Goal: Transaction & Acquisition: Purchase product/service

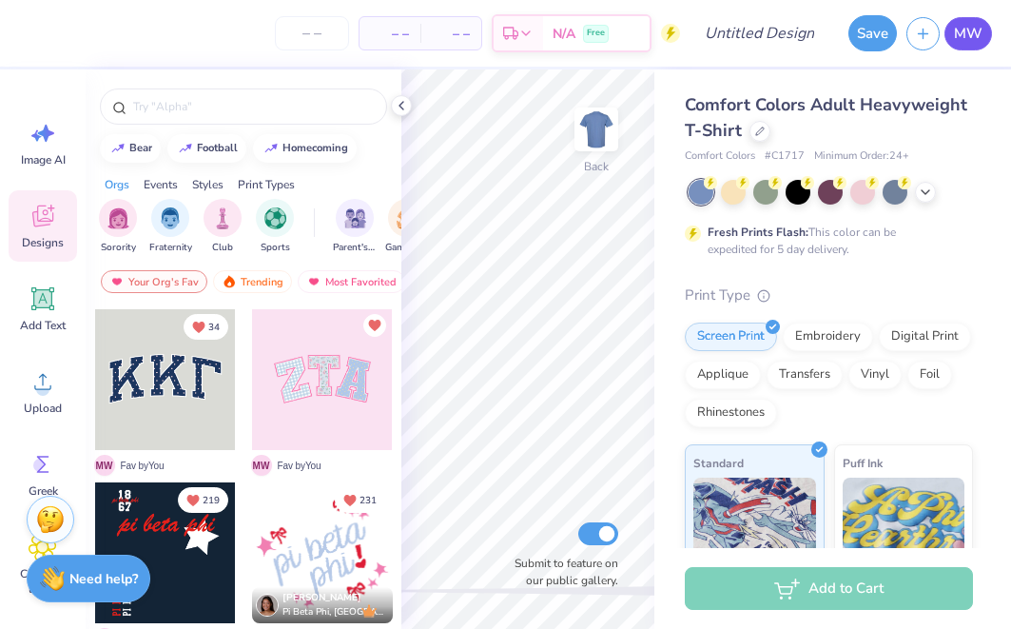
click at [971, 30] on span "MW" at bounding box center [968, 34] width 29 height 22
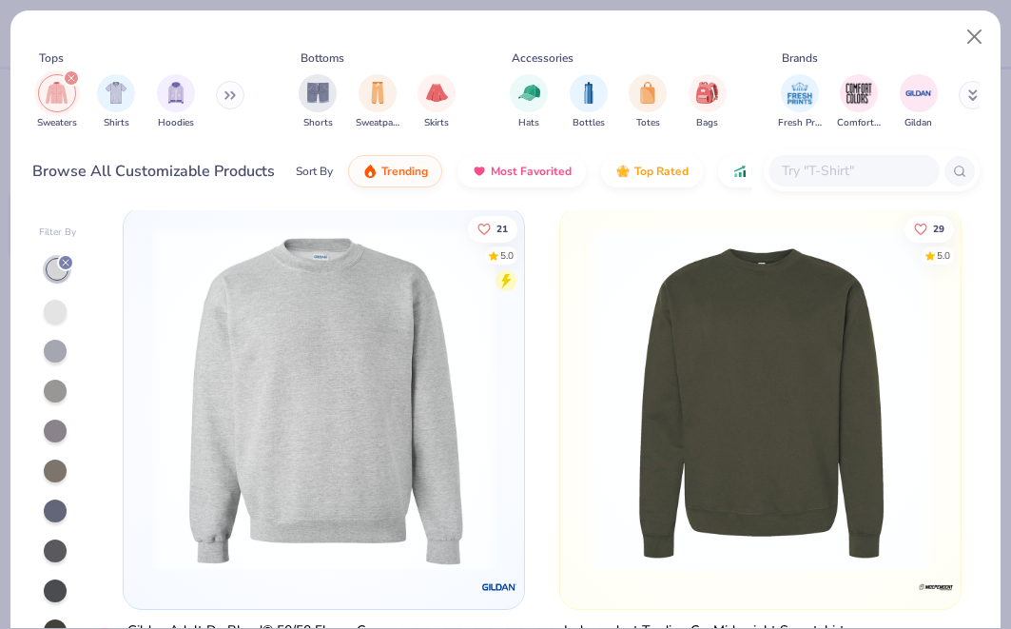
scroll to position [3499, 0]
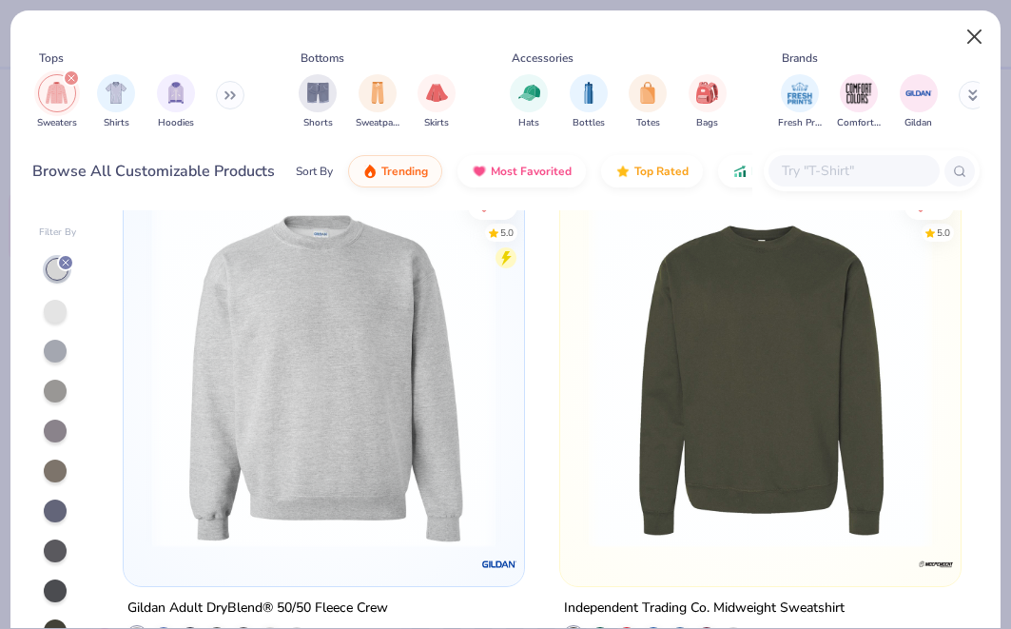
click at [959, 31] on button "Close" at bounding box center [975, 37] width 36 height 36
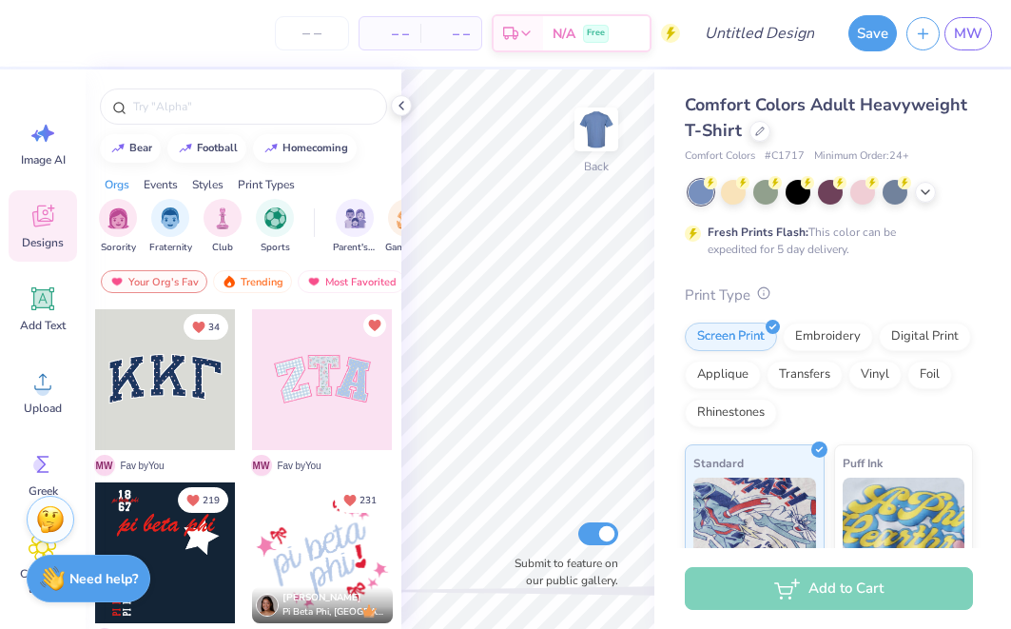
click at [768, 295] on circle at bounding box center [763, 292] width 11 height 11
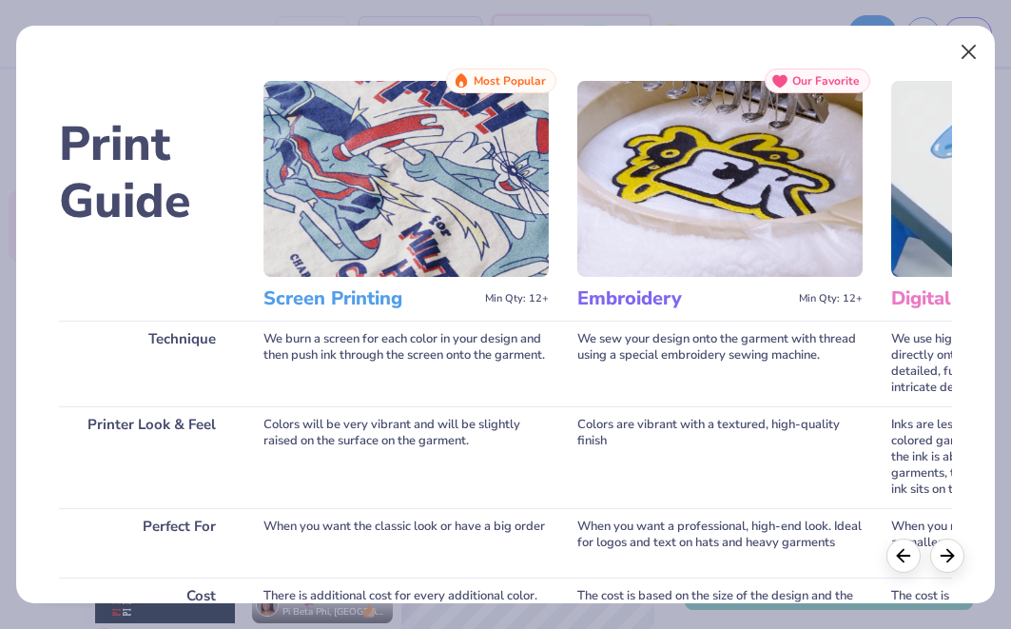
click at [967, 63] on button "Close" at bounding box center [970, 52] width 36 height 36
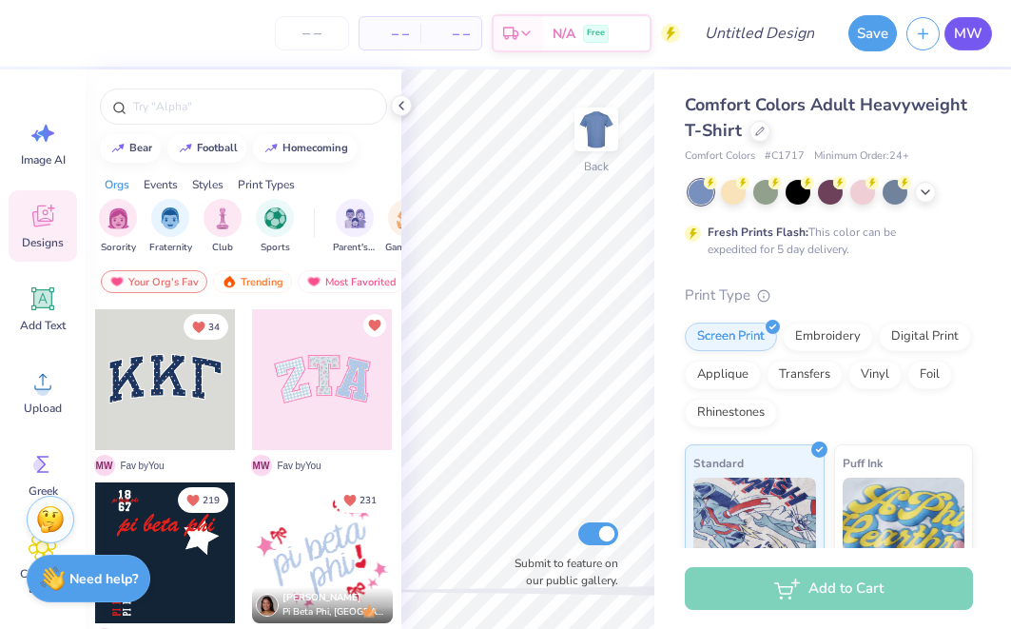
click at [971, 25] on span "MW" at bounding box center [968, 34] width 29 height 22
click at [957, 30] on span "MW" at bounding box center [968, 34] width 29 height 22
click at [400, 101] on icon at bounding box center [401, 105] width 15 height 15
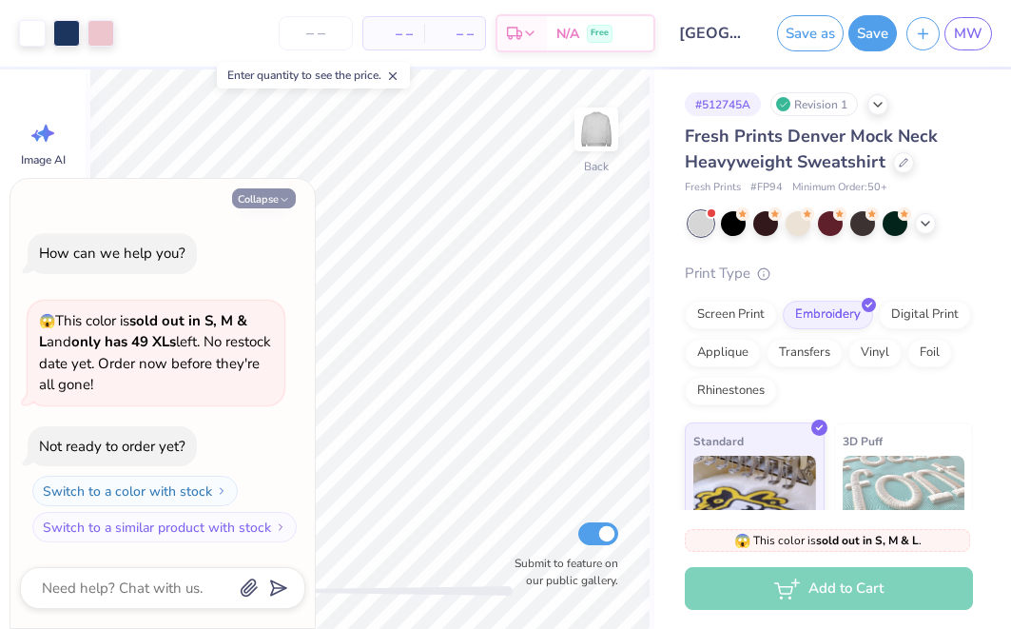
click at [273, 197] on button "Collapse" at bounding box center [264, 198] width 64 height 20
type textarea "x"
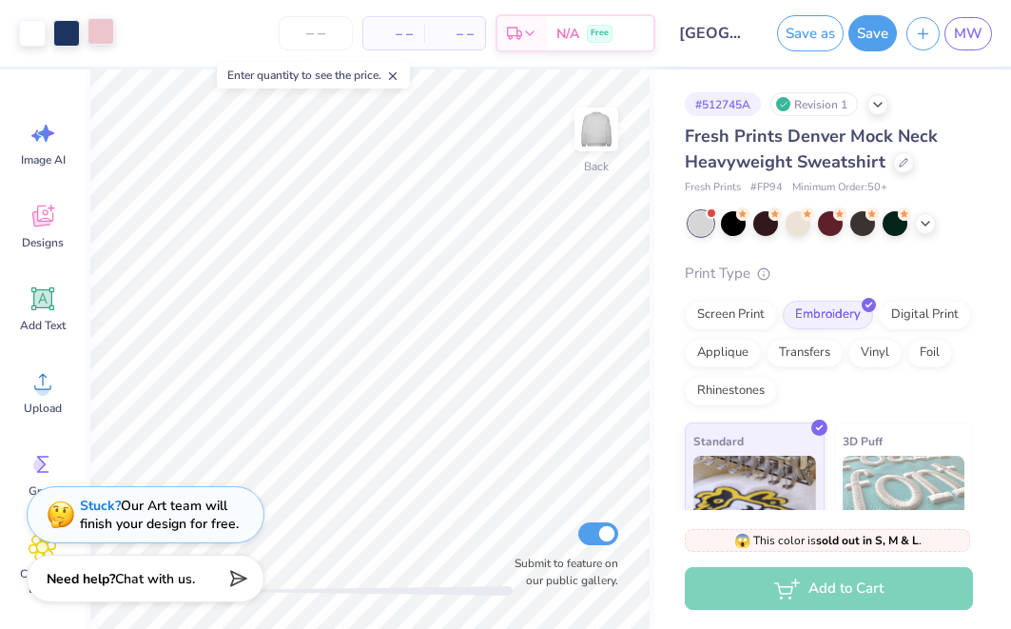
click at [108, 34] on div at bounding box center [101, 31] width 27 height 27
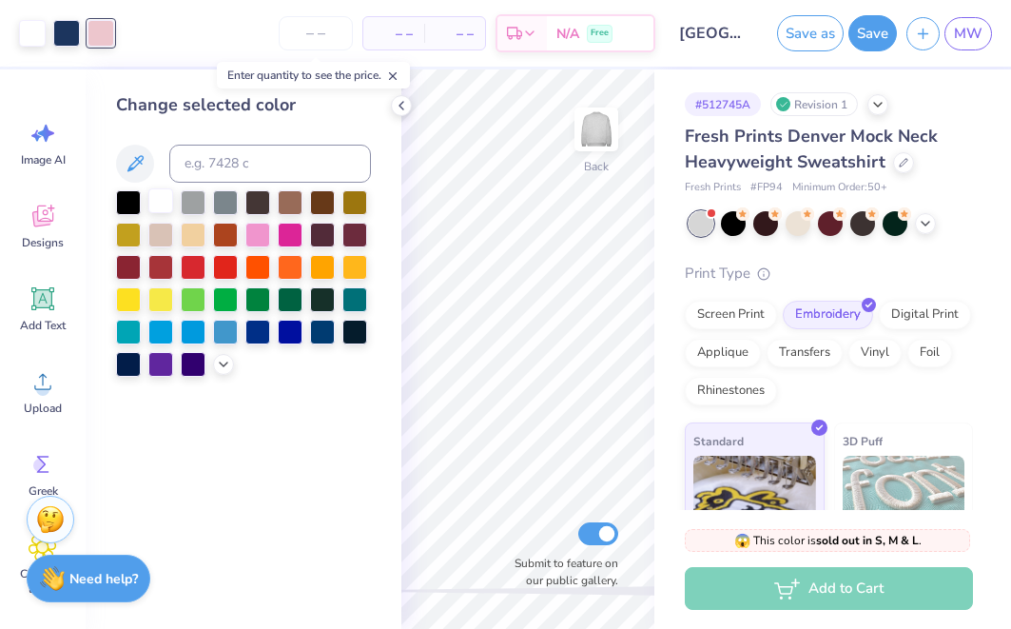
click at [162, 198] on div at bounding box center [160, 200] width 25 height 25
click at [399, 102] on icon at bounding box center [401, 105] width 15 height 15
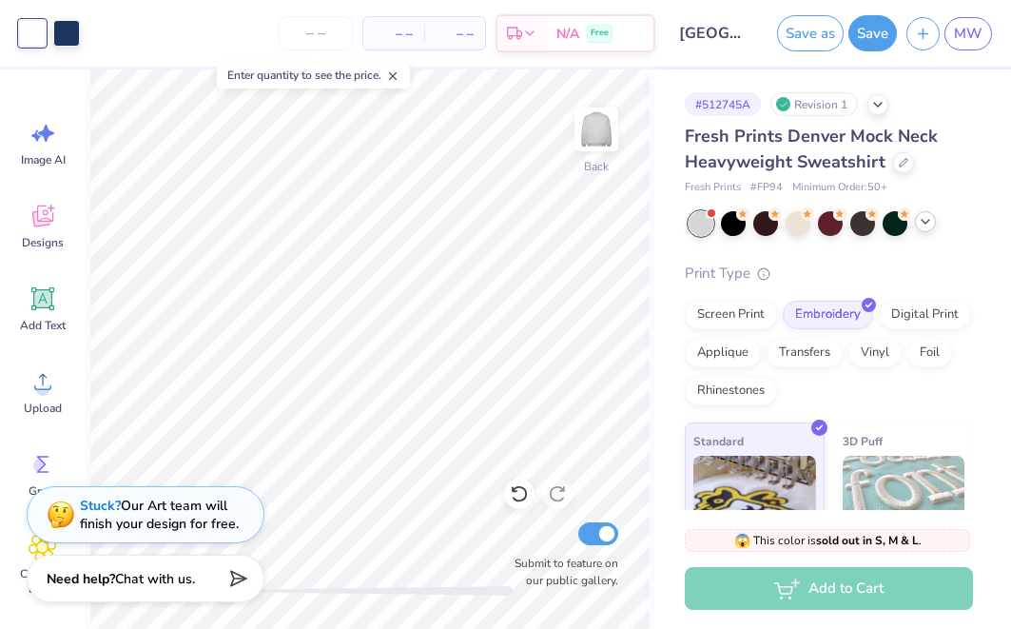
click at [918, 229] on div at bounding box center [925, 221] width 21 height 21
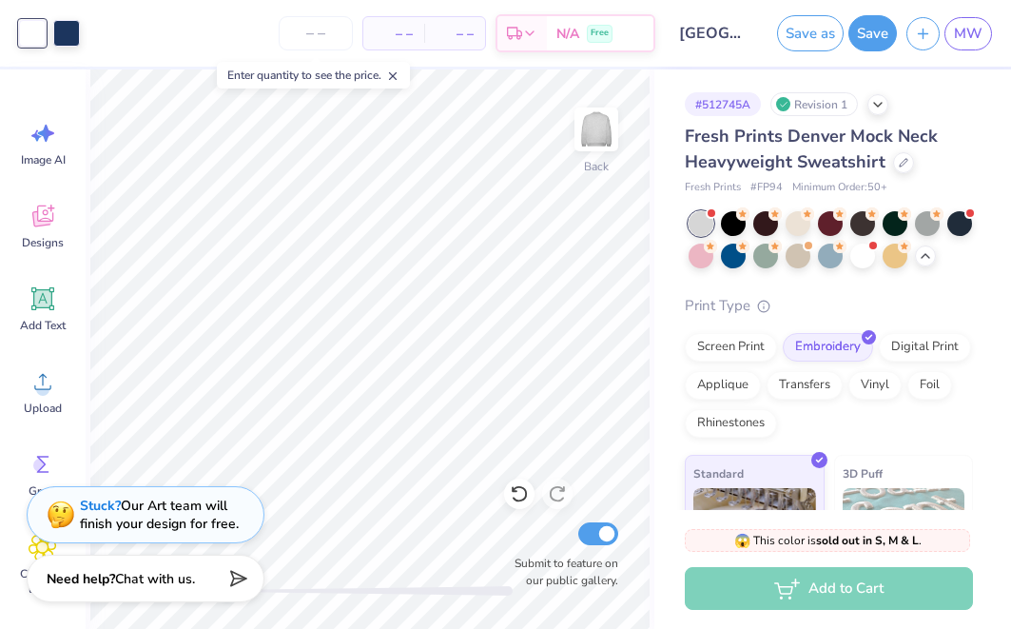
click at [404, 35] on span "– –" at bounding box center [394, 34] width 38 height 20
click at [306, 29] on input "number" at bounding box center [316, 33] width 74 height 34
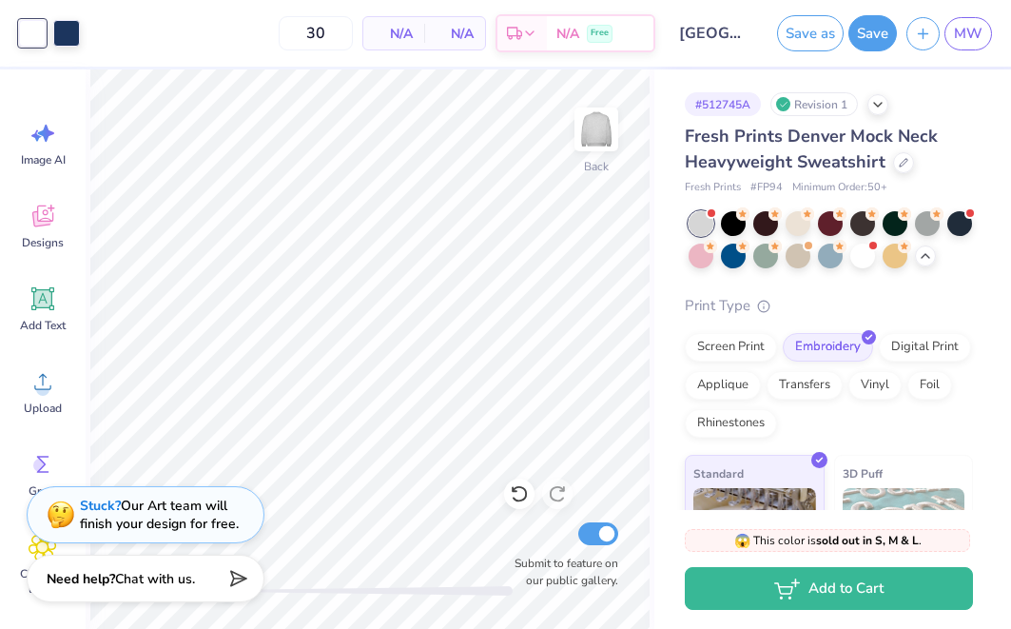
type input "50"
click at [432, 26] on div "N/A Total" at bounding box center [454, 33] width 61 height 32
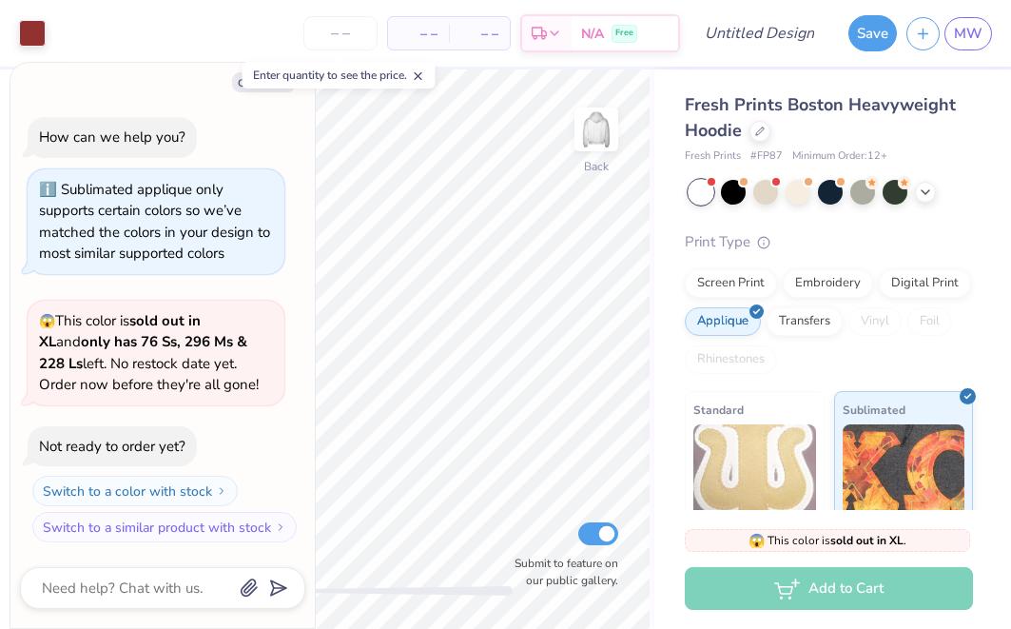
click at [279, 88] on div "Enter quantity to see the price." at bounding box center [339, 75] width 193 height 27
click at [417, 77] on icon at bounding box center [418, 75] width 13 height 13
click at [288, 89] on icon "button" at bounding box center [284, 83] width 11 height 11
type textarea "x"
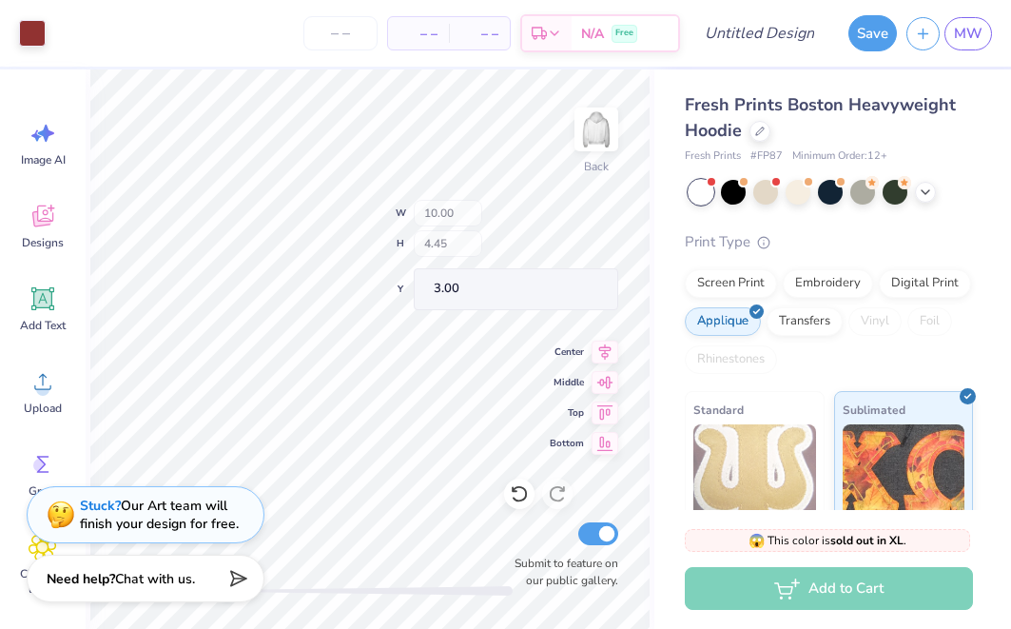
type input "3.43"
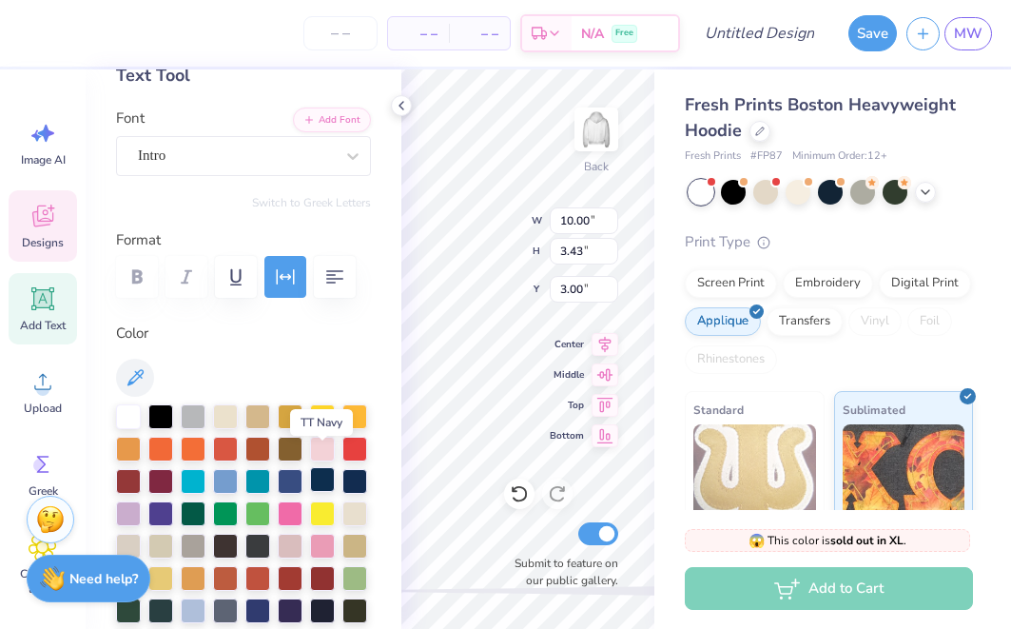
scroll to position [130, 0]
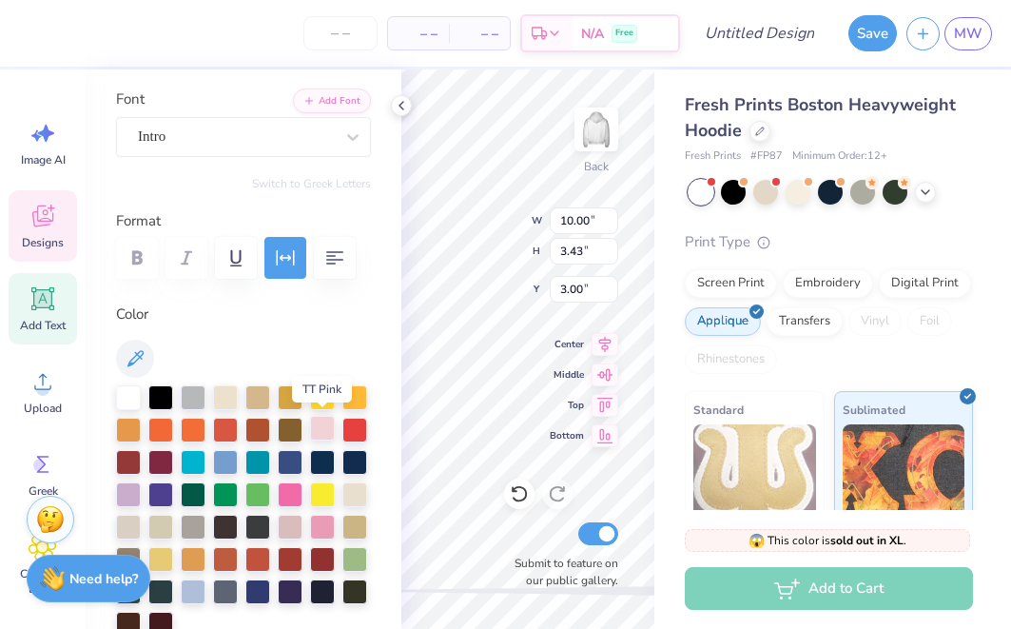
click at [323, 422] on div at bounding box center [322, 428] width 25 height 25
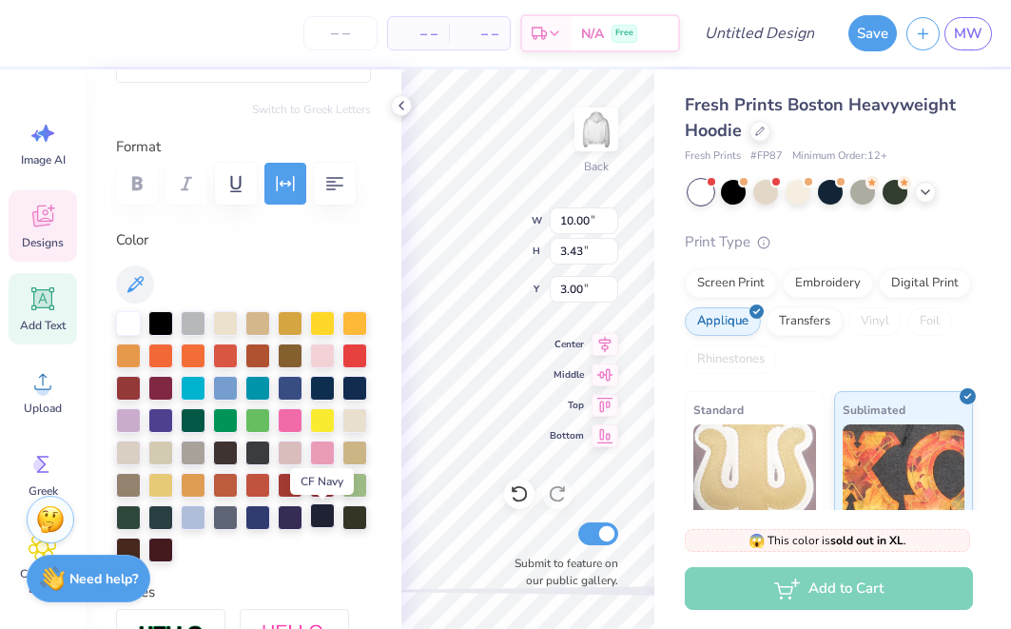
scroll to position [199, 0]
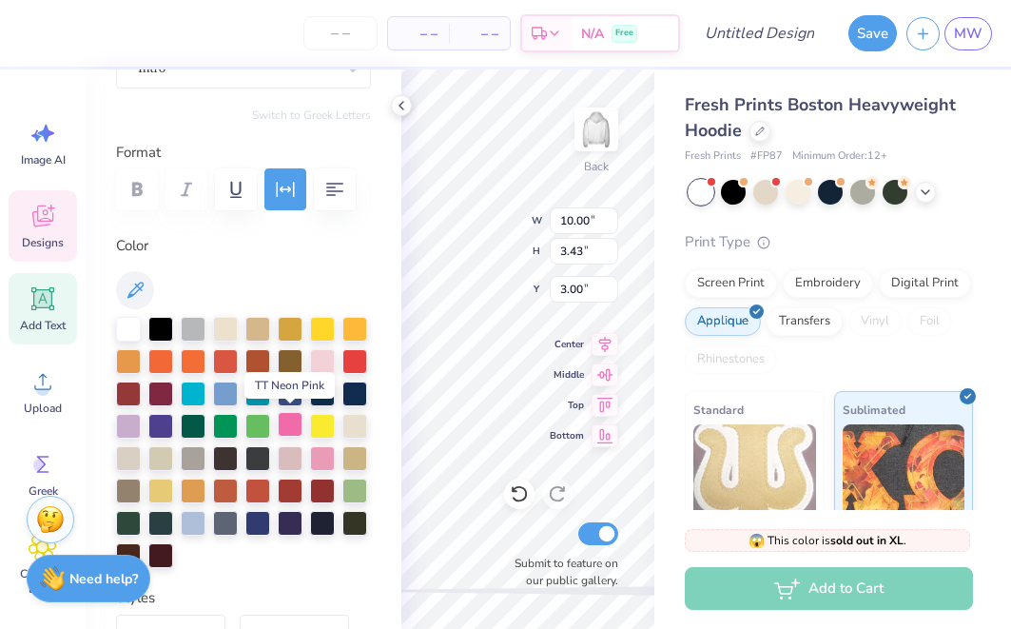
click at [293, 420] on div at bounding box center [290, 424] width 25 height 25
click at [321, 365] on div at bounding box center [322, 359] width 25 height 25
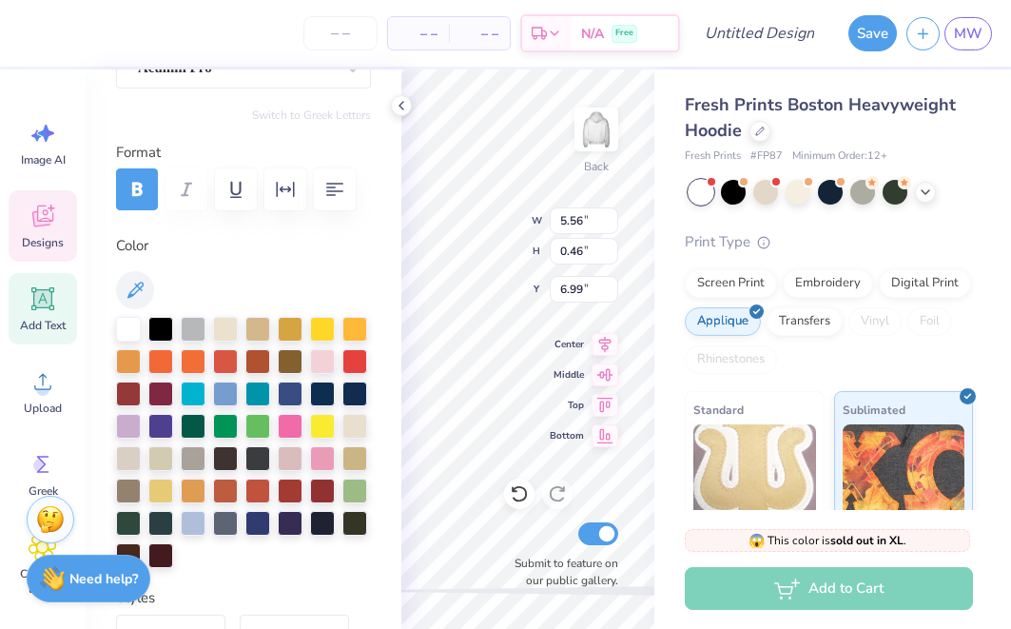
scroll to position [0, 2]
type textarea "DA PHI BETA"
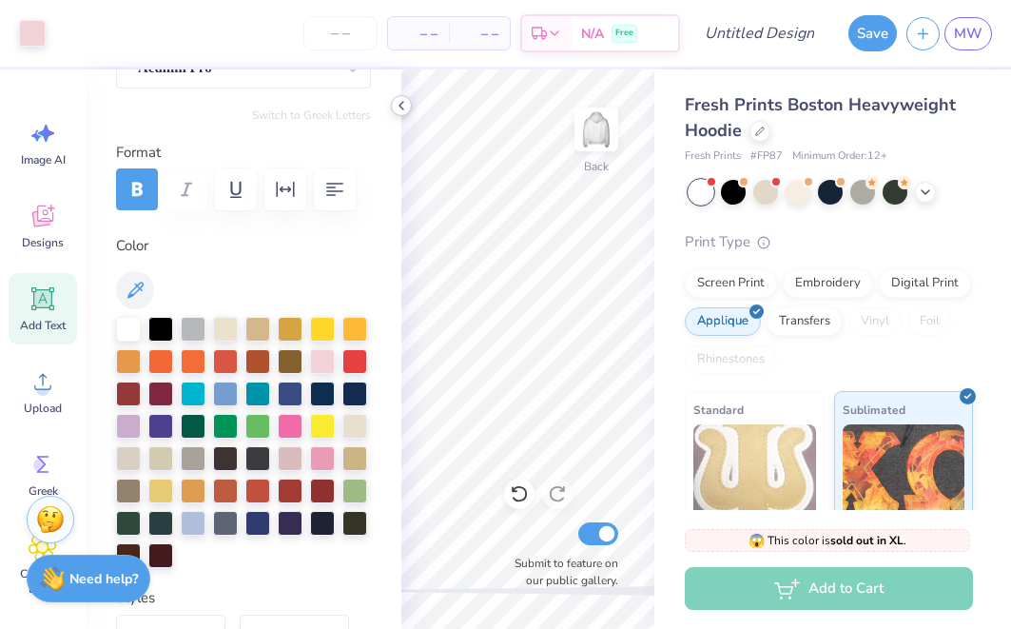
click at [399, 101] on icon at bounding box center [401, 105] width 15 height 15
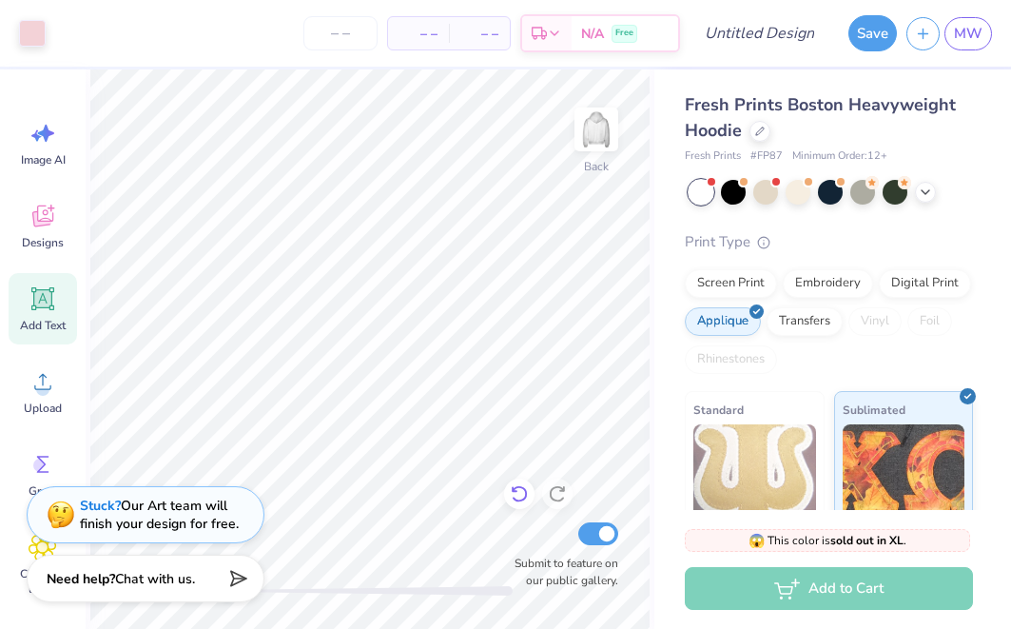
click at [520, 489] on icon at bounding box center [519, 493] width 19 height 19
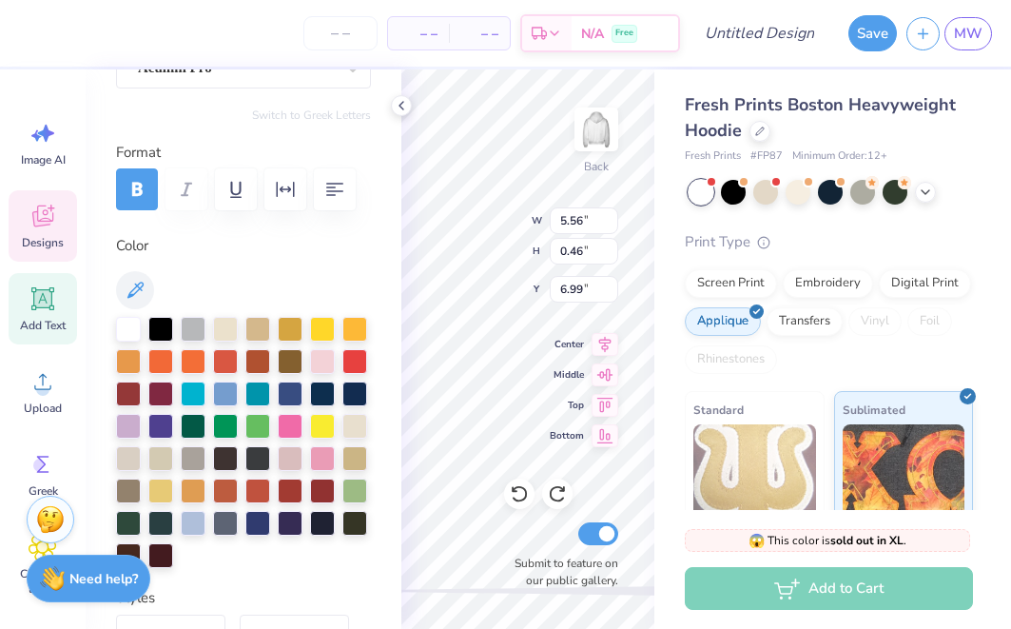
click at [361, 287] on div at bounding box center [243, 290] width 255 height 38
type textarea "DELTA ZETA PHI BETA"
click at [579, 292] on div "Back W 5.56 5.56 " H 0.46 0.46 " Y 6.99 6.99 " Center Middle Top Bottom Submit …" at bounding box center [528, 348] width 253 height 559
click at [554, 288] on div "Back W 6.74 6.74 " H 0.45 0.45 " Y 6.99 6.99 " Center Middle Top Bottom Submit …" at bounding box center [528, 348] width 253 height 559
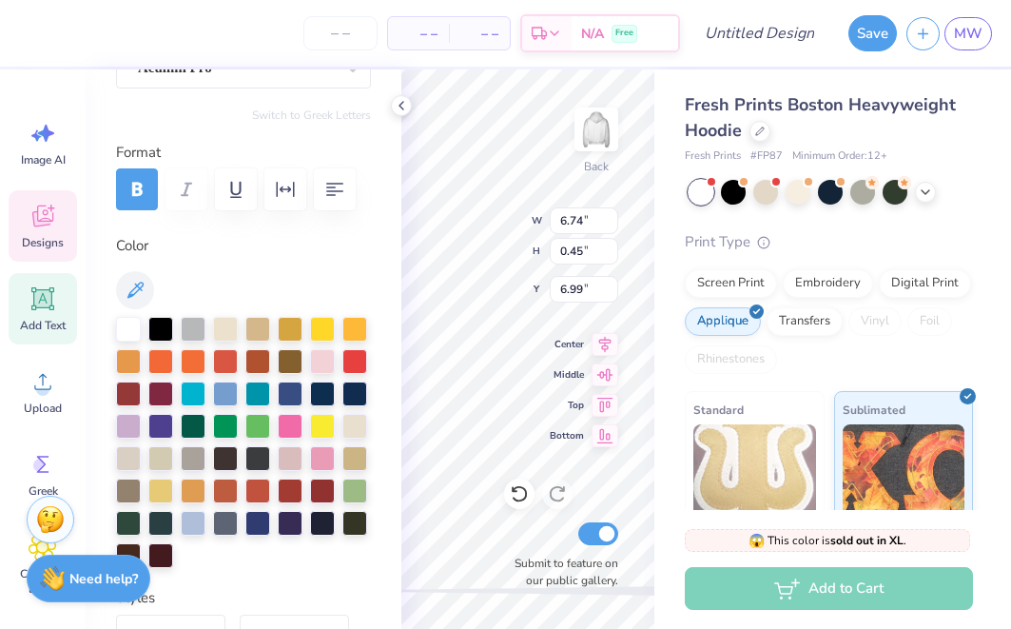
scroll to position [0, 6]
click at [573, 292] on div "Back W 6.74 6.74 " H 0.45 0.45 " Y 6.99 6.99 " Center Middle Top Bottom Submit …" at bounding box center [528, 348] width 253 height 559
type textarea "DELTA ZETA BETA"
click at [579, 296] on div "Back W 6.74 6.74 " H 0.45 0.45 " Y 6.99 6.99 " Center Middle Top Bottom Submit …" at bounding box center [528, 348] width 253 height 559
click at [538, 286] on div "Back W 5.63 5.63 " H 0.45 0.45 " Y 6.99 6.99 " Center Middle Top Bottom Submit …" at bounding box center [528, 348] width 253 height 559
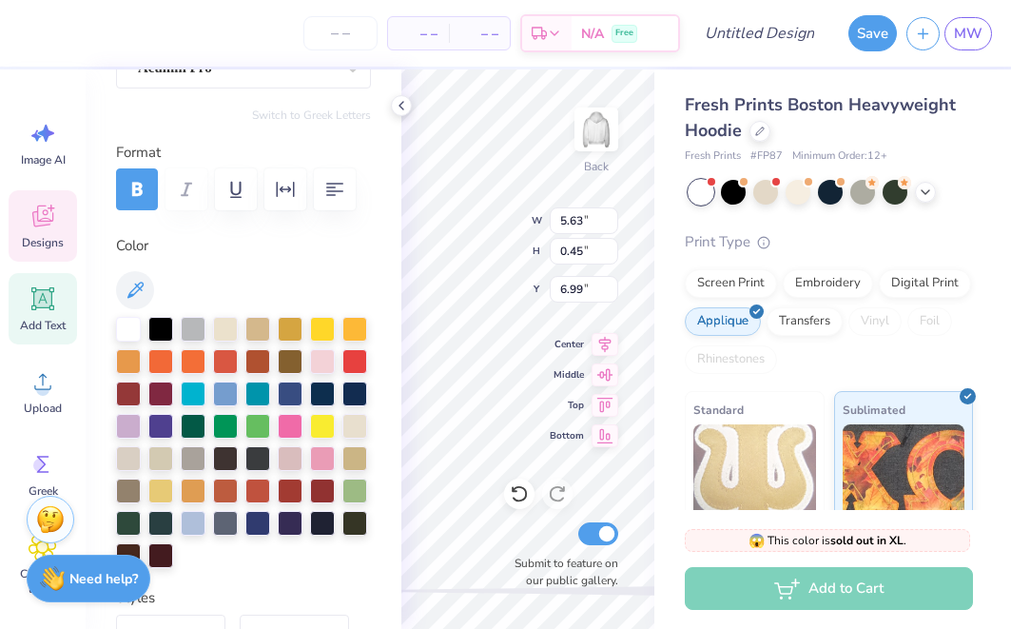
type textarea "DELTA ZETA"
type input "10.00"
type input "3.43"
type input "3.00"
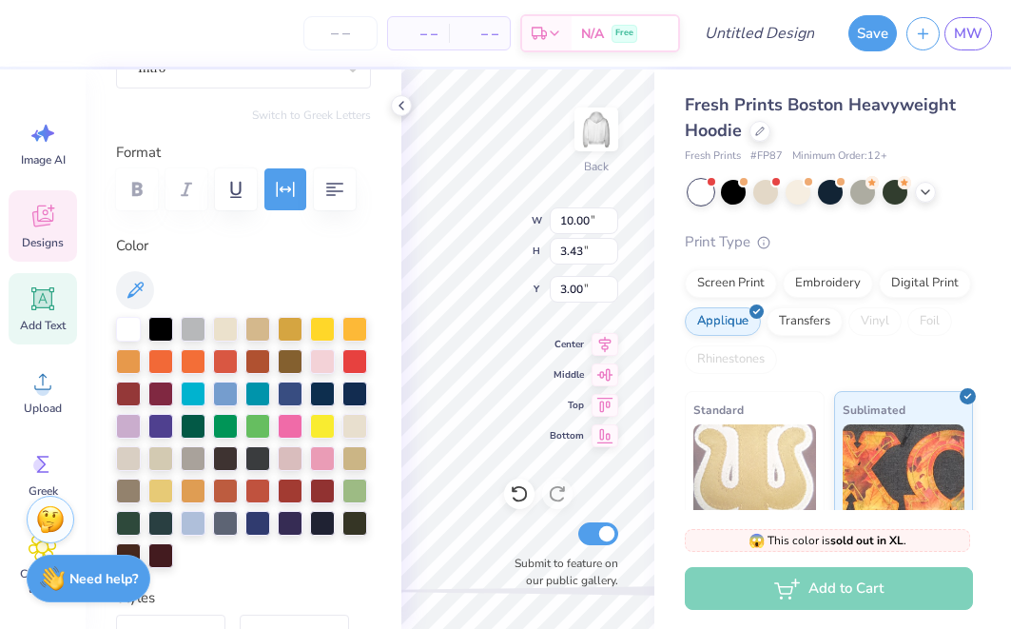
type textarea "1902"
type input "3.68"
type input "0.45"
type input "6.99"
click at [317, 351] on div at bounding box center [322, 359] width 25 height 25
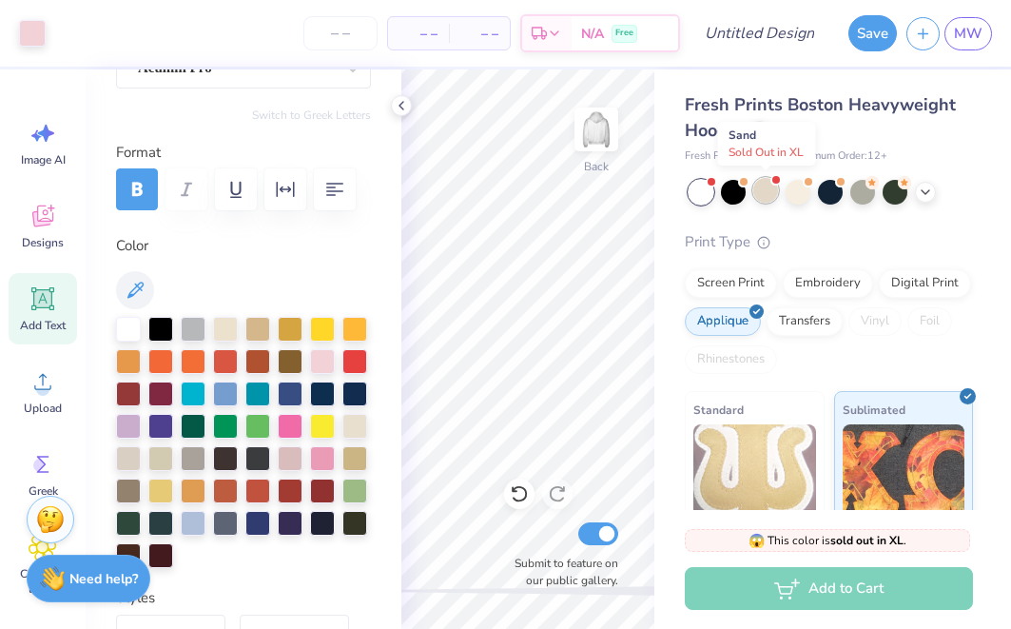
click at [761, 186] on div at bounding box center [766, 190] width 25 height 25
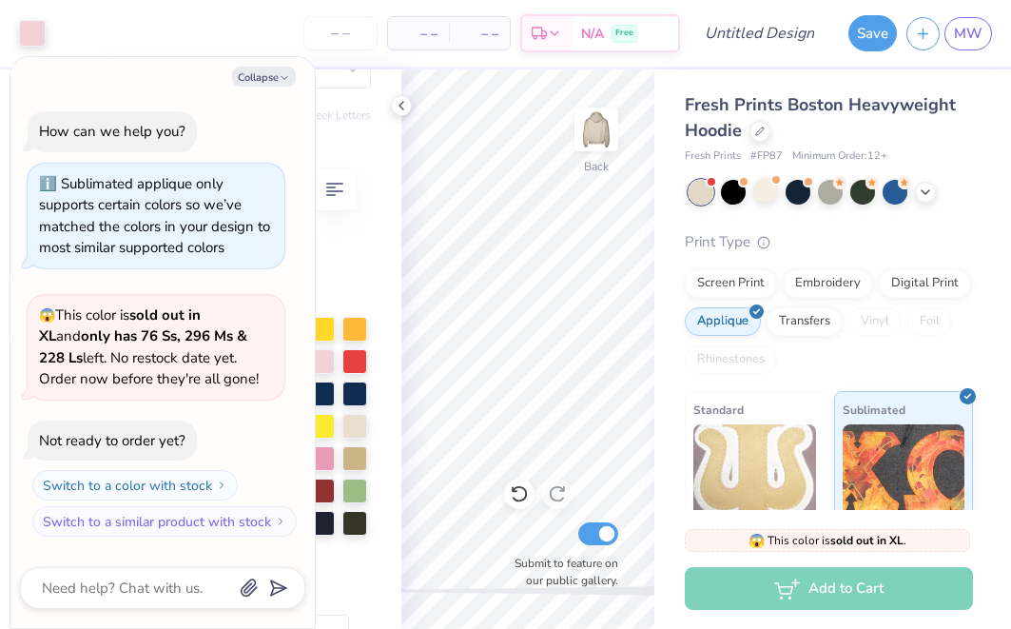
scroll to position [256, 0]
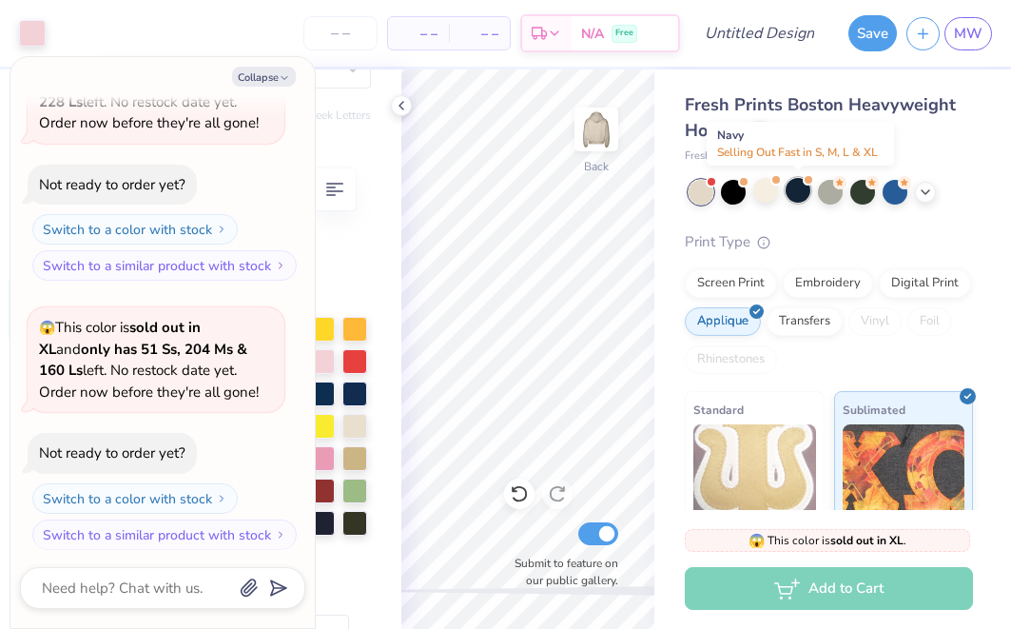
click at [790, 190] on div at bounding box center [798, 190] width 25 height 25
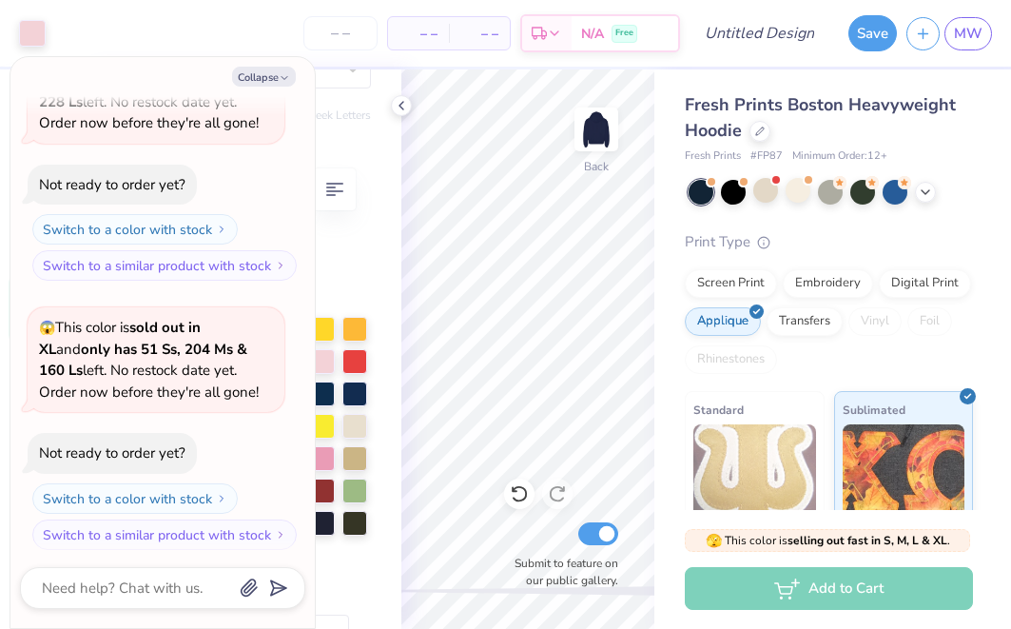
scroll to position [501, 0]
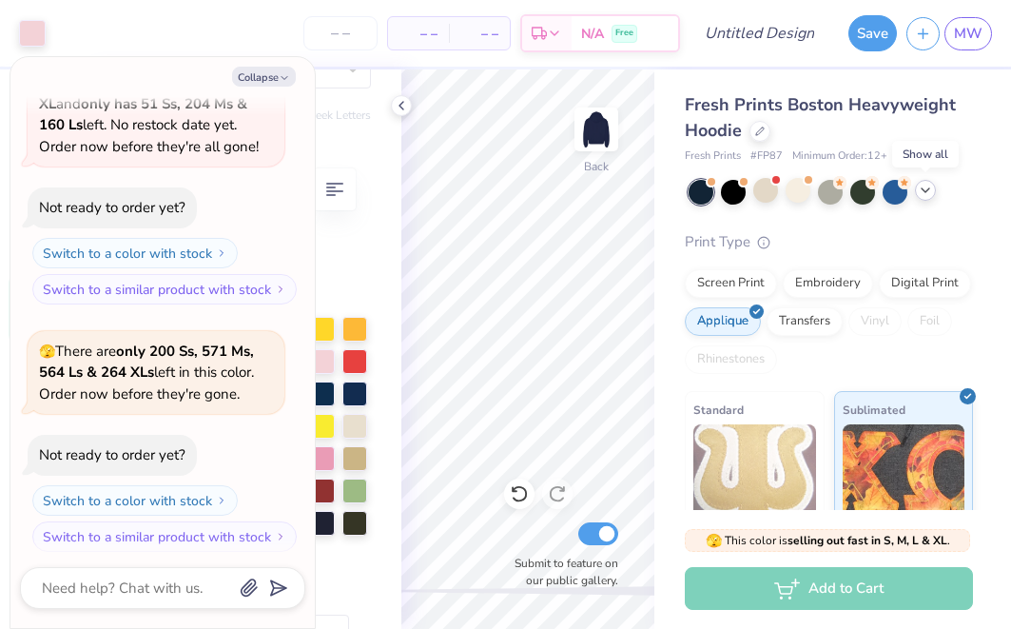
click at [926, 193] on icon at bounding box center [925, 190] width 15 height 15
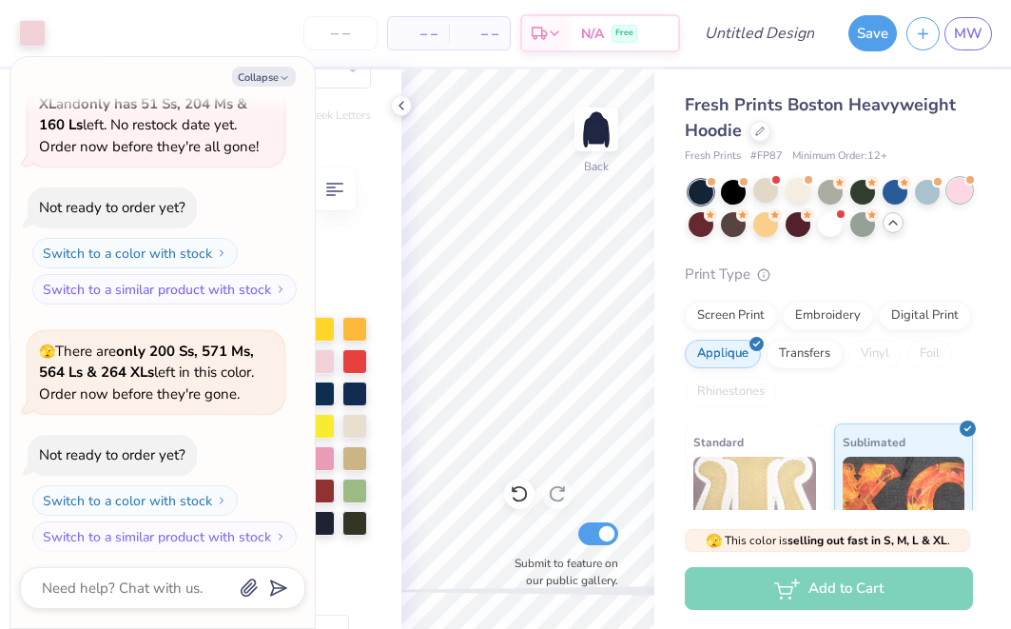
click at [959, 188] on div at bounding box center [960, 190] width 25 height 25
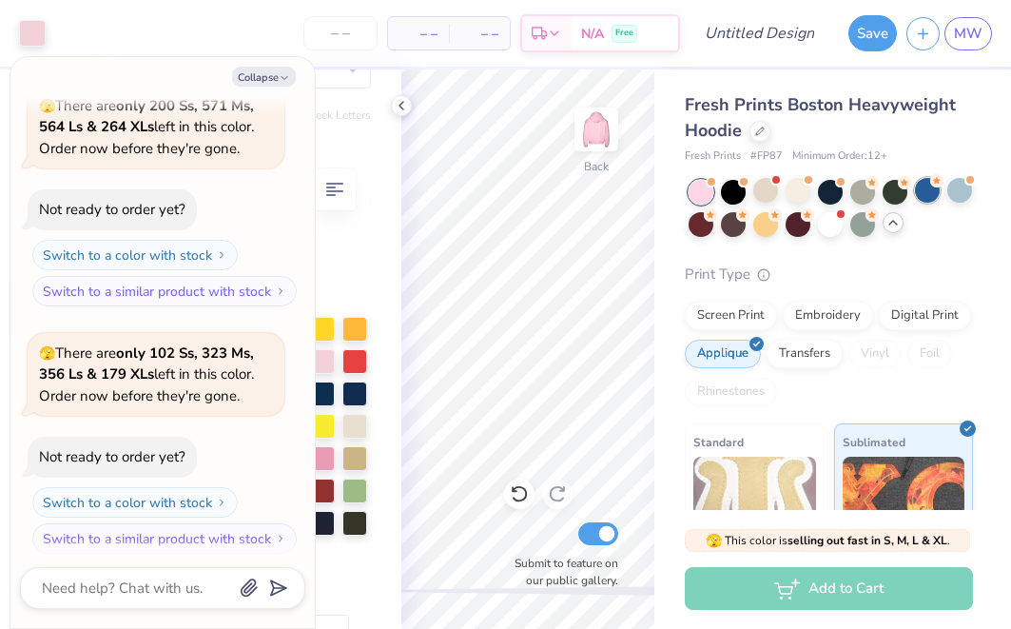
click at [930, 194] on div at bounding box center [927, 190] width 25 height 25
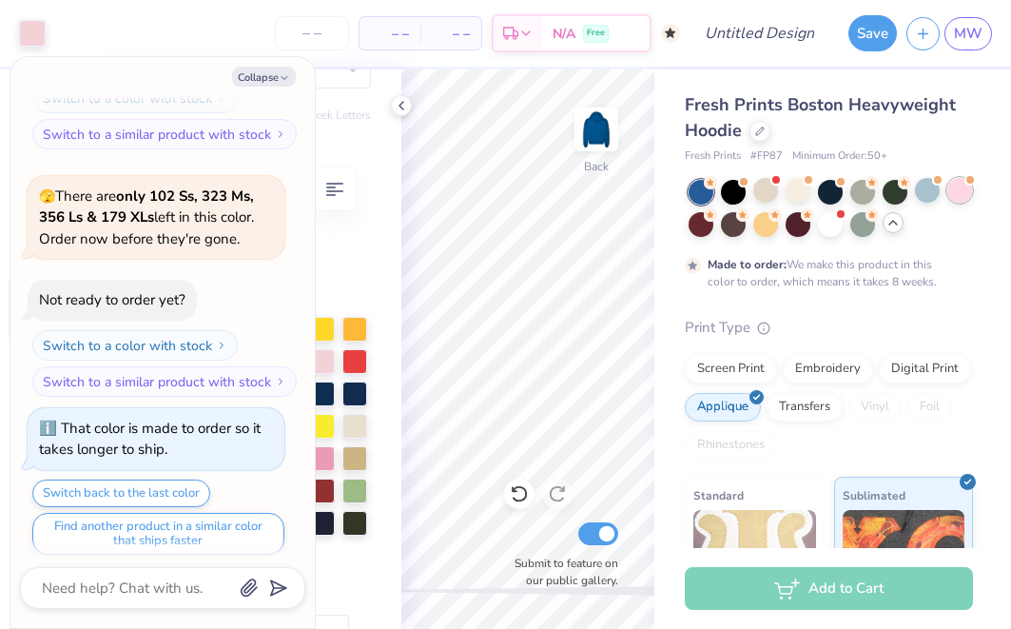
click at [955, 187] on div at bounding box center [960, 190] width 25 height 25
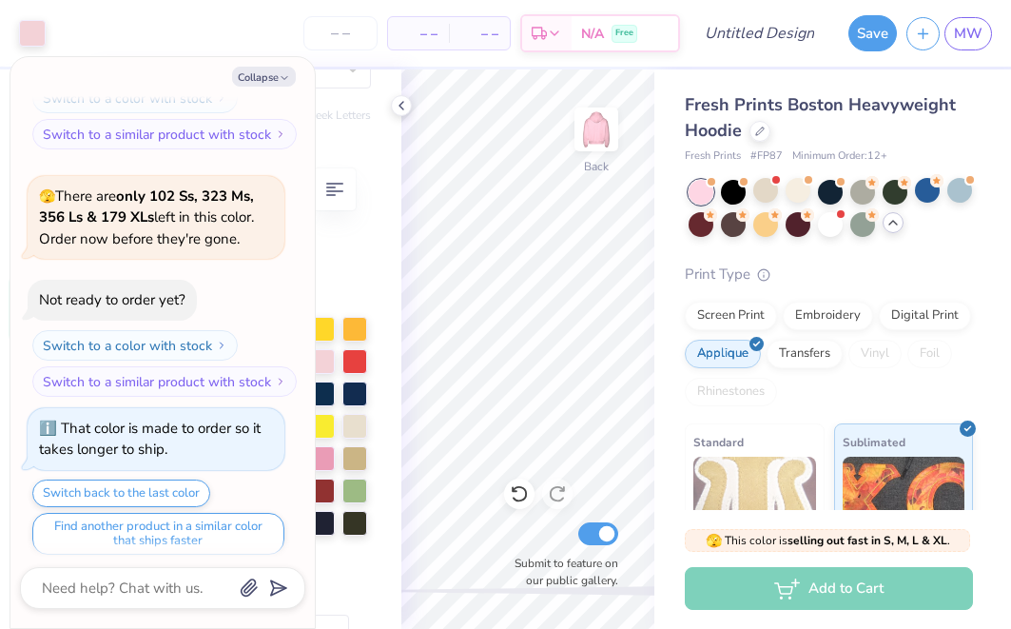
scroll to position [1243, 0]
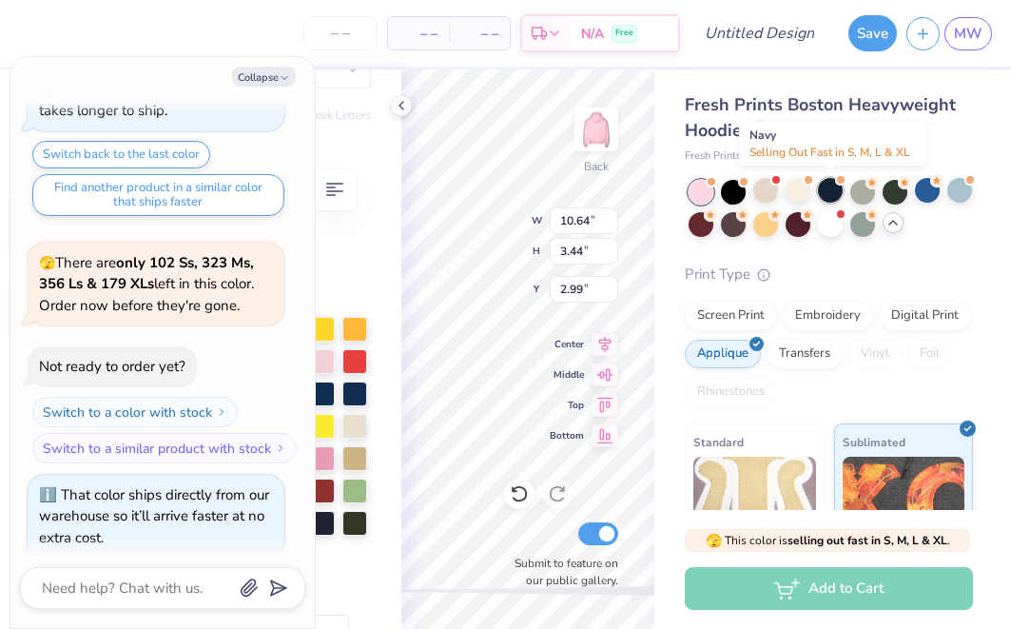
click at [827, 189] on div at bounding box center [830, 190] width 25 height 25
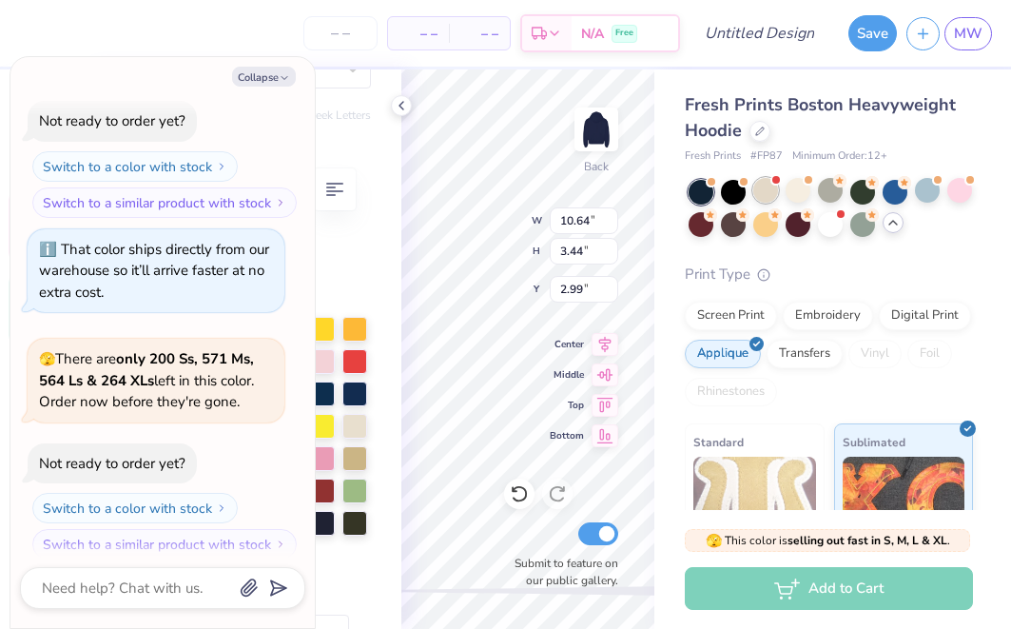
click at [768, 191] on div at bounding box center [766, 190] width 25 height 25
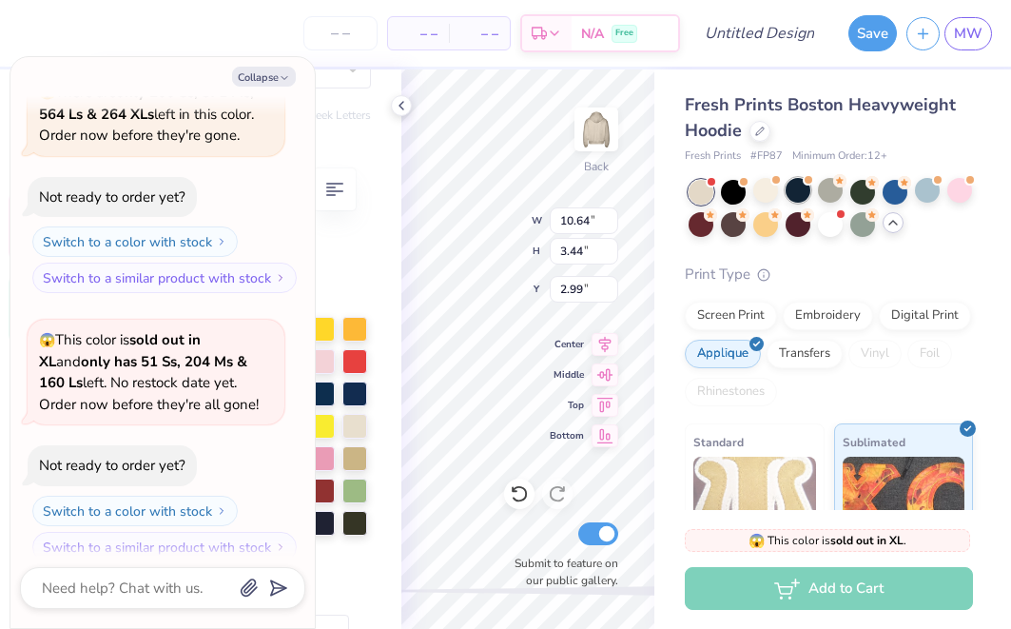
click at [799, 192] on div at bounding box center [798, 190] width 25 height 25
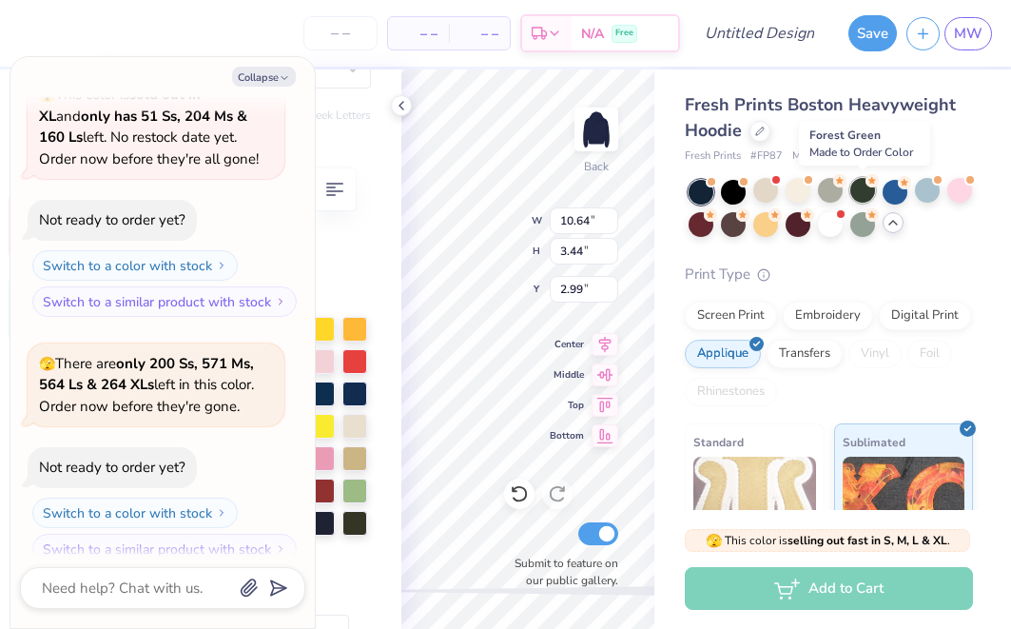
click at [871, 190] on div at bounding box center [863, 190] width 25 height 25
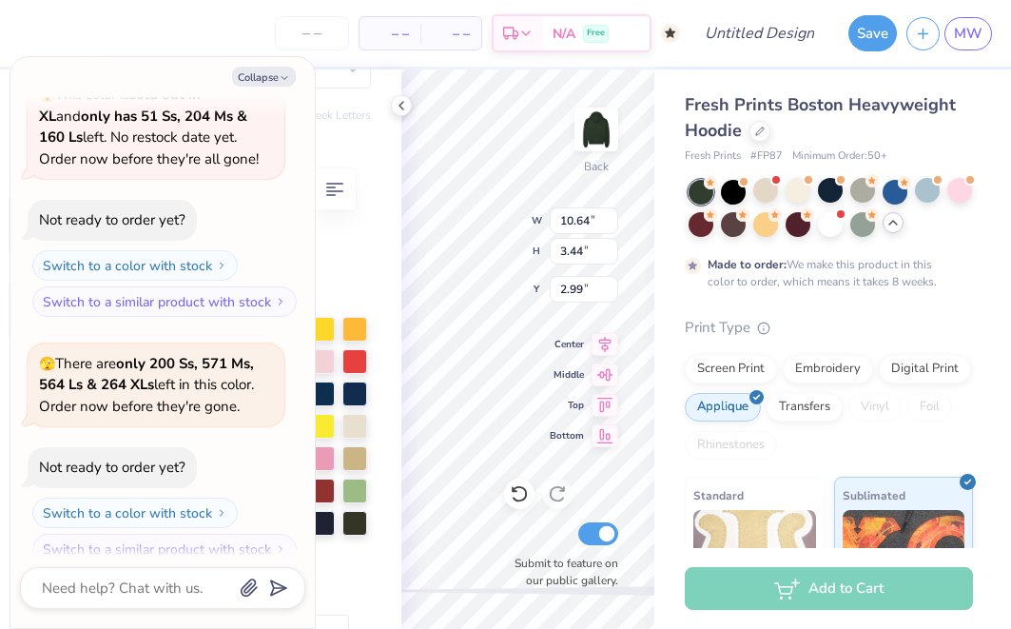
scroll to position [2157, 0]
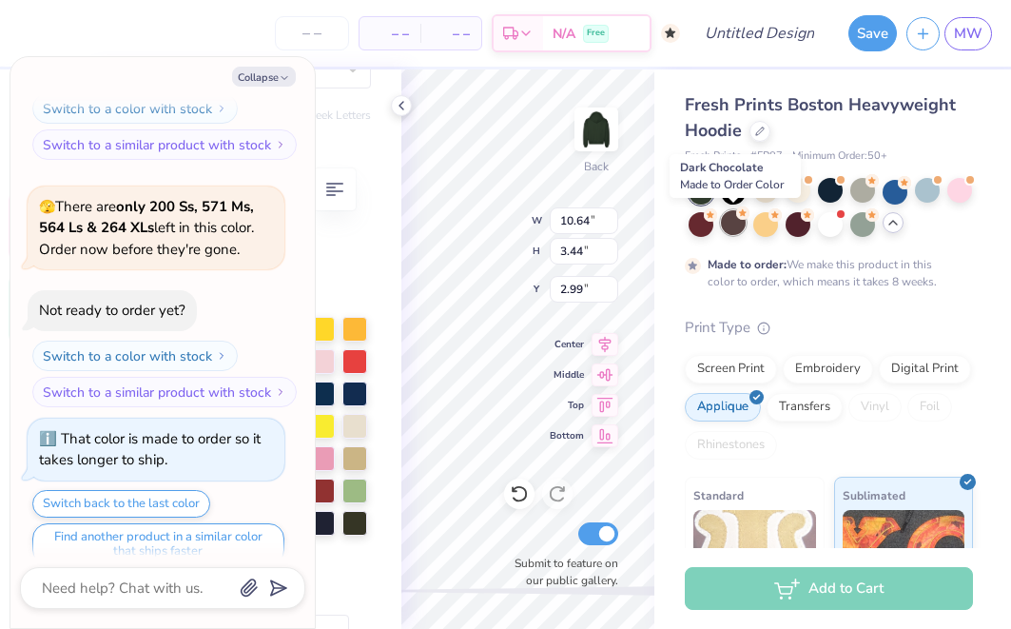
click at [732, 226] on div at bounding box center [733, 222] width 25 height 25
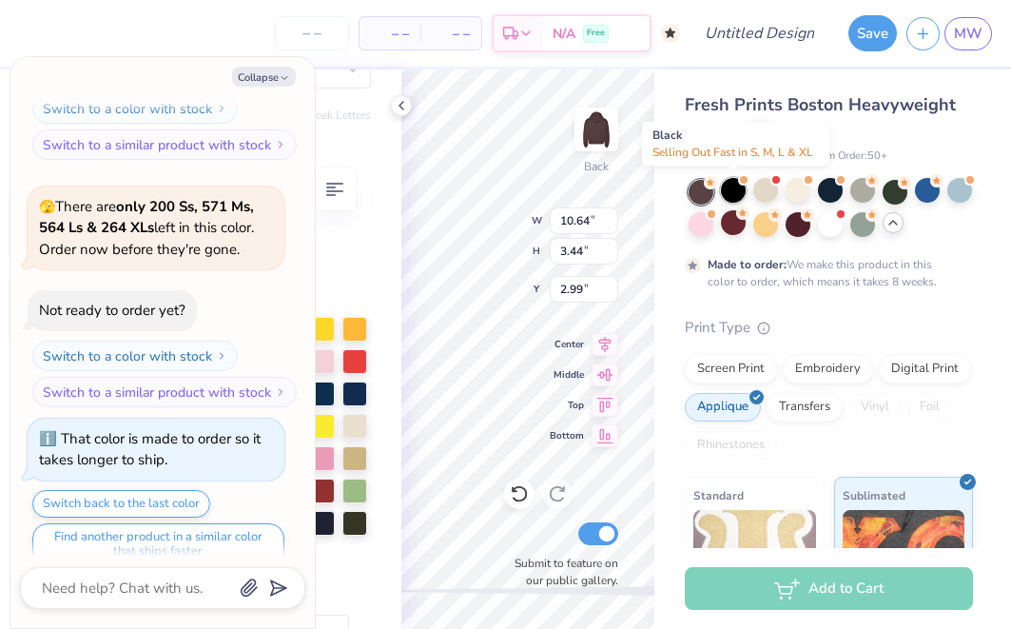
click at [732, 189] on div at bounding box center [733, 190] width 25 height 25
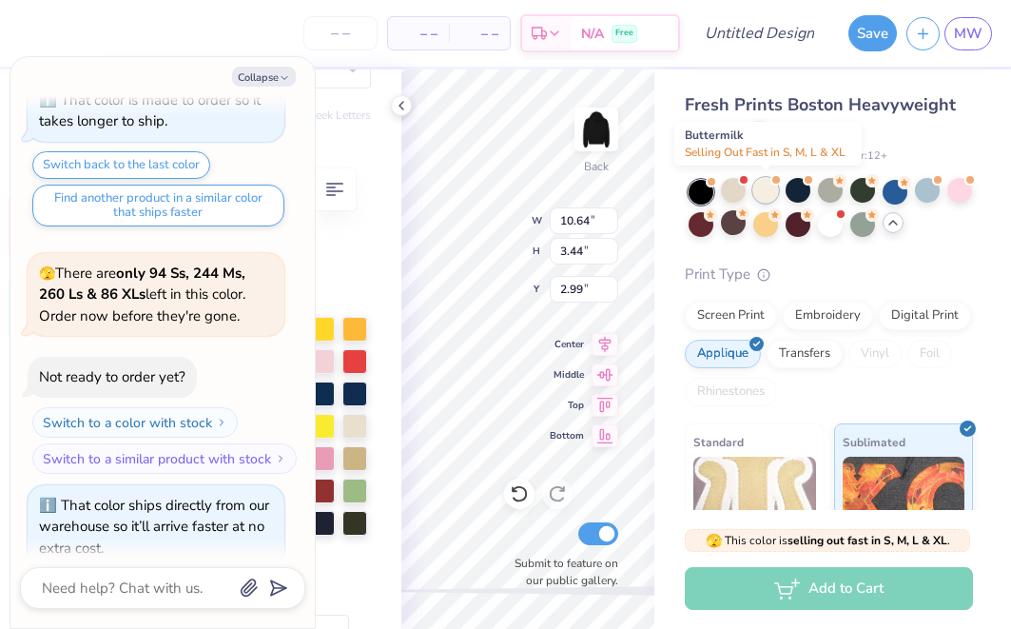
click at [775, 184] on span at bounding box center [776, 180] width 10 height 10
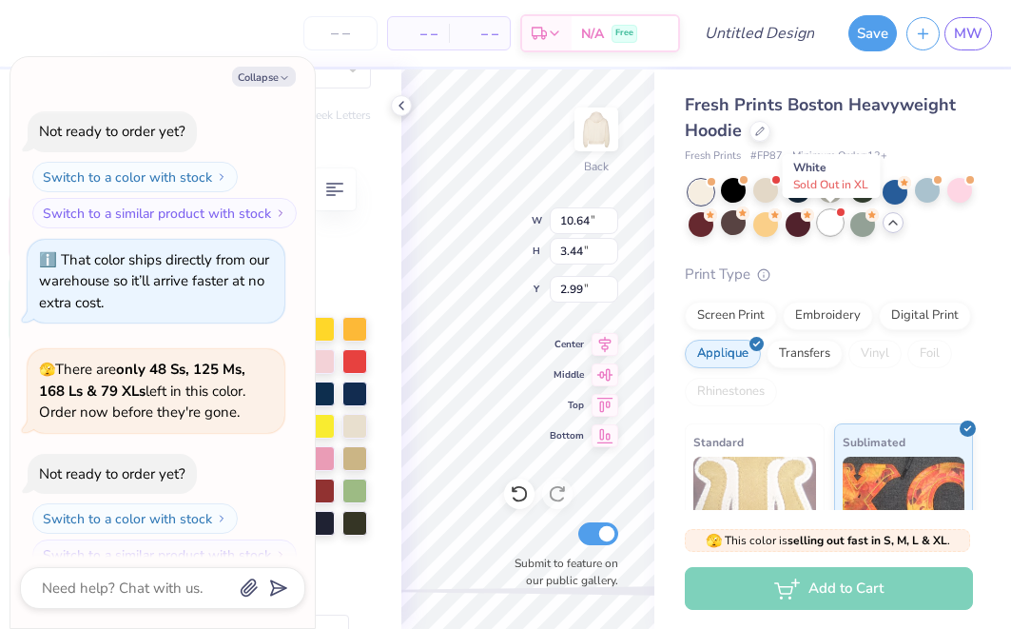
click at [833, 218] on div at bounding box center [830, 222] width 25 height 25
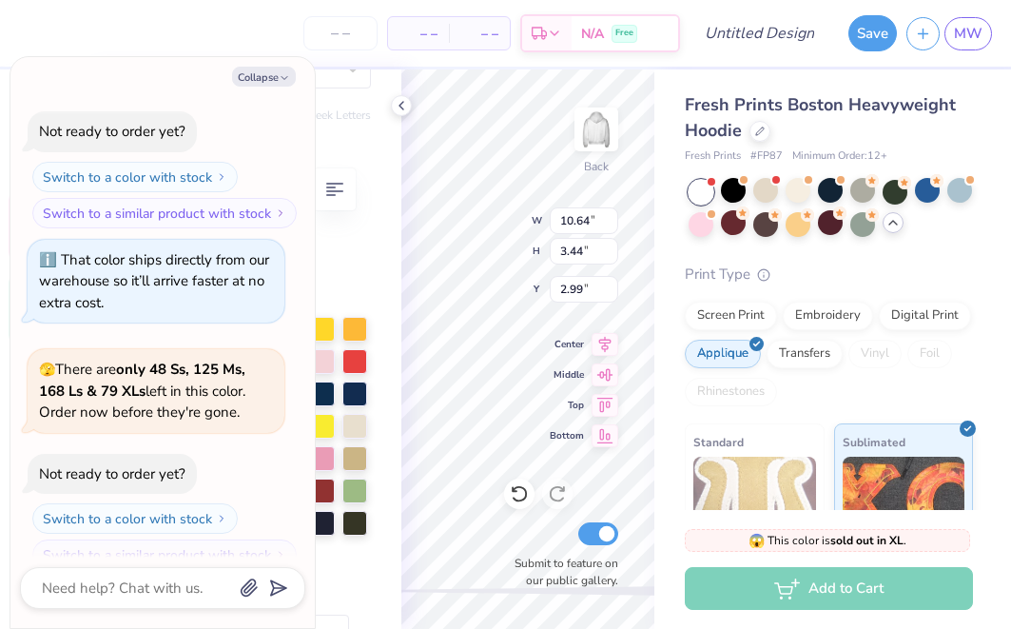
scroll to position [3008, 0]
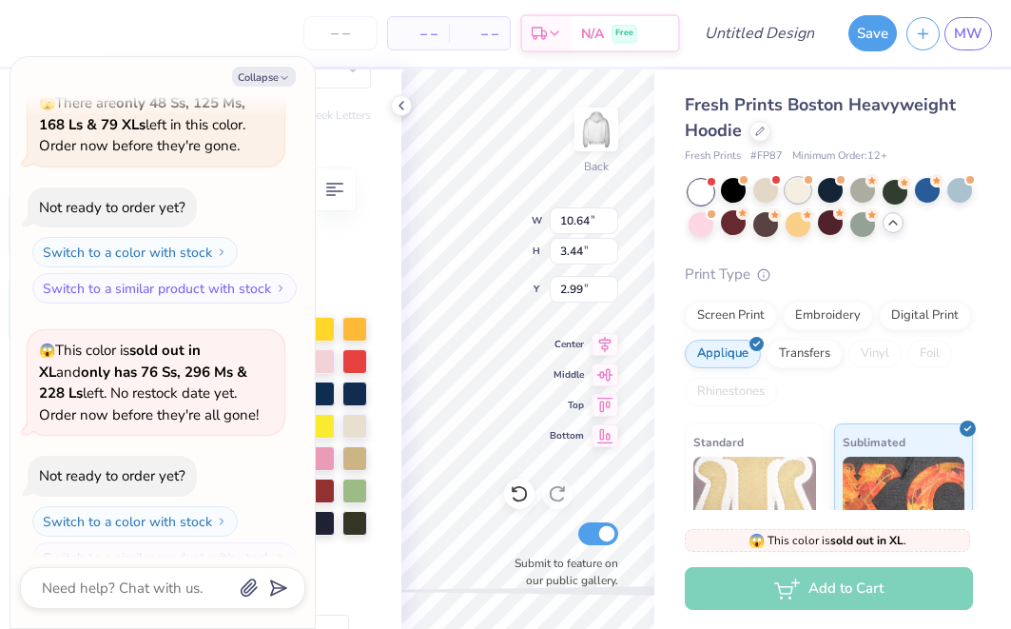
click at [807, 194] on div at bounding box center [798, 190] width 25 height 25
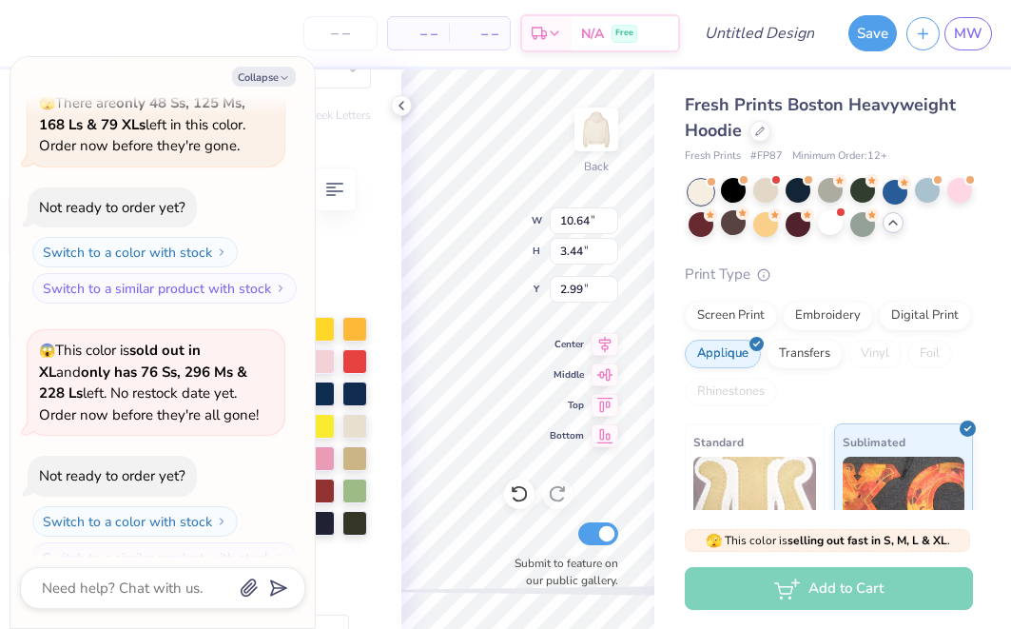
scroll to position [3253, 0]
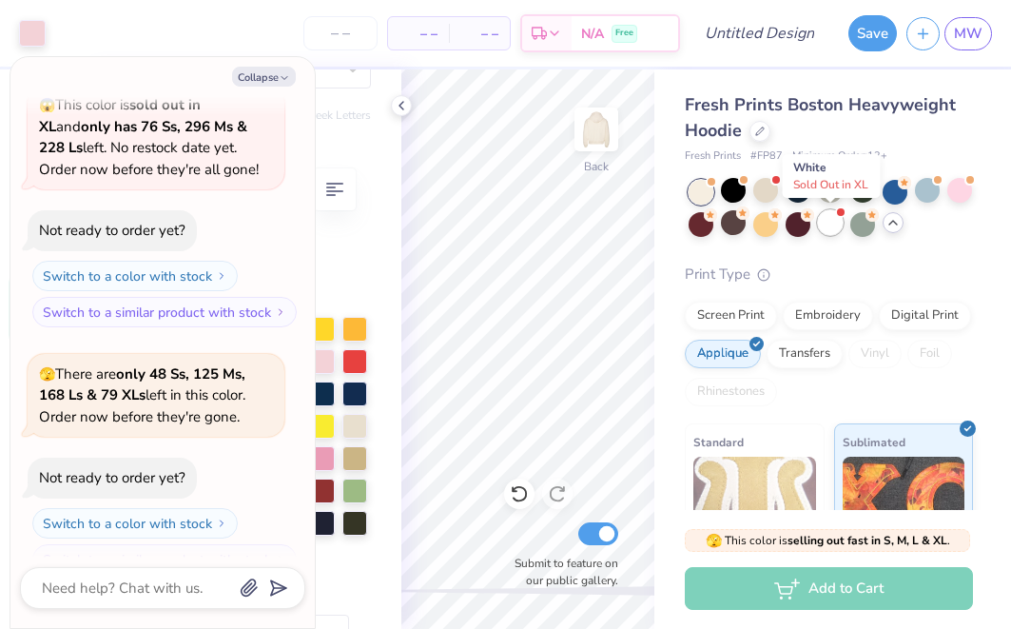
click at [834, 220] on div at bounding box center [830, 222] width 25 height 25
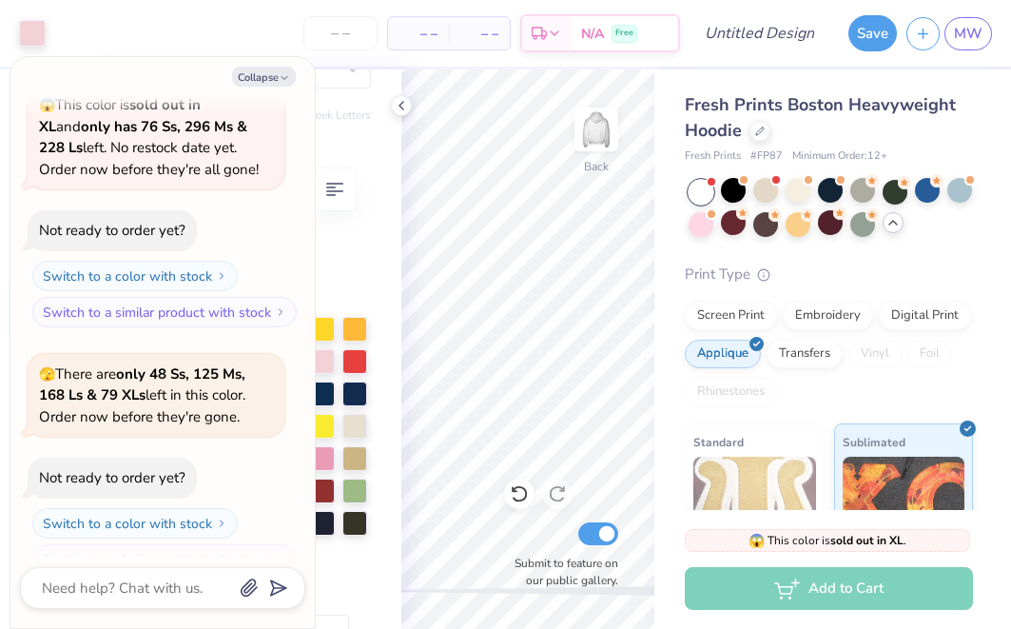
scroll to position [3520, 0]
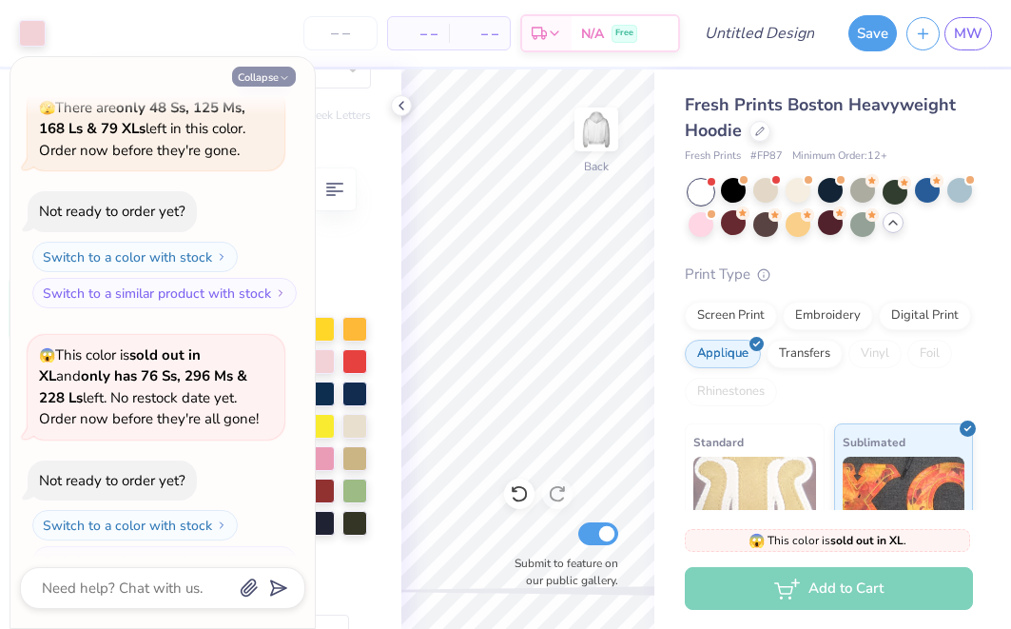
click at [275, 69] on button "Collapse" at bounding box center [264, 77] width 64 height 20
type textarea "x"
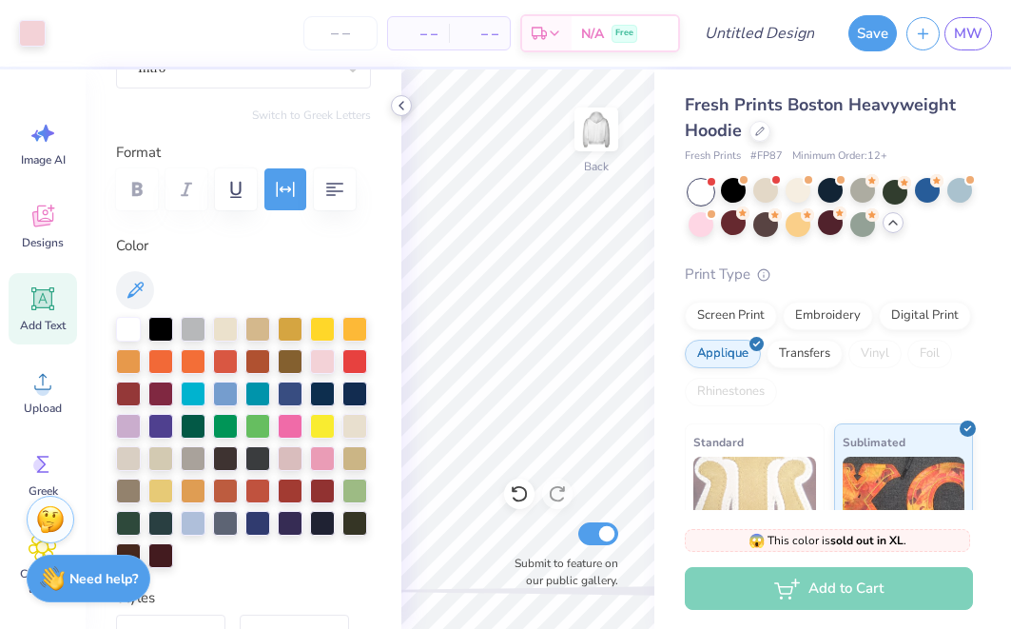
click at [399, 108] on icon at bounding box center [401, 105] width 15 height 15
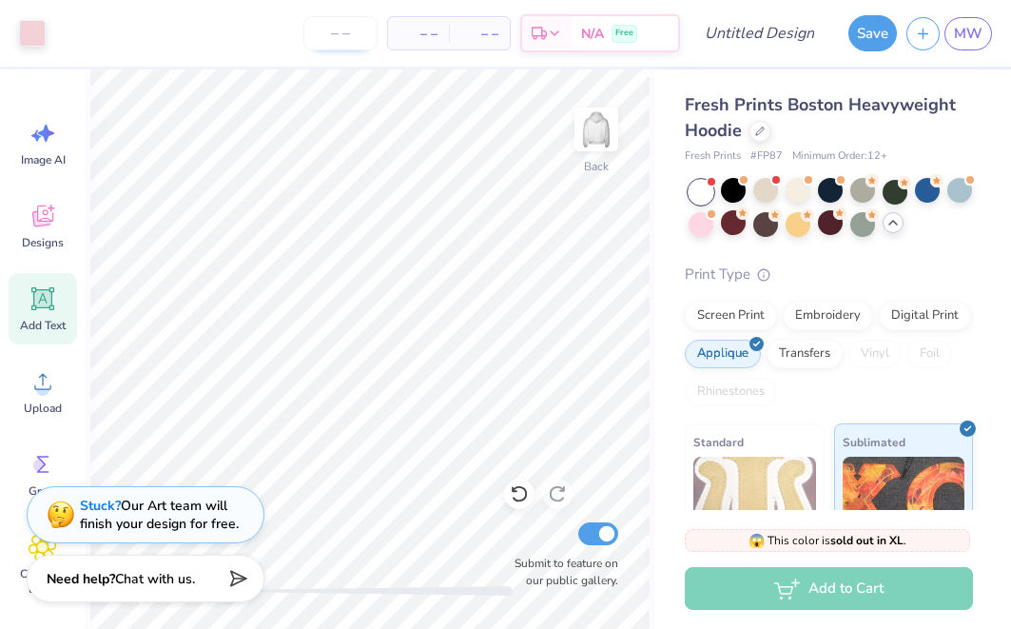
click at [355, 18] on input "number" at bounding box center [341, 33] width 74 height 34
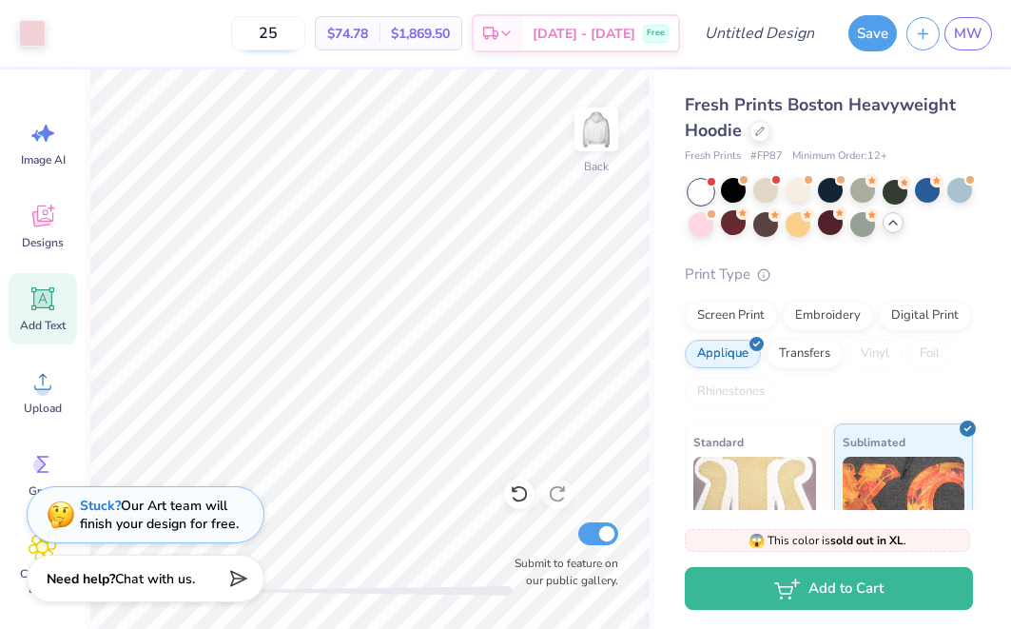
click at [294, 41] on input "25" at bounding box center [268, 33] width 74 height 34
type input "2"
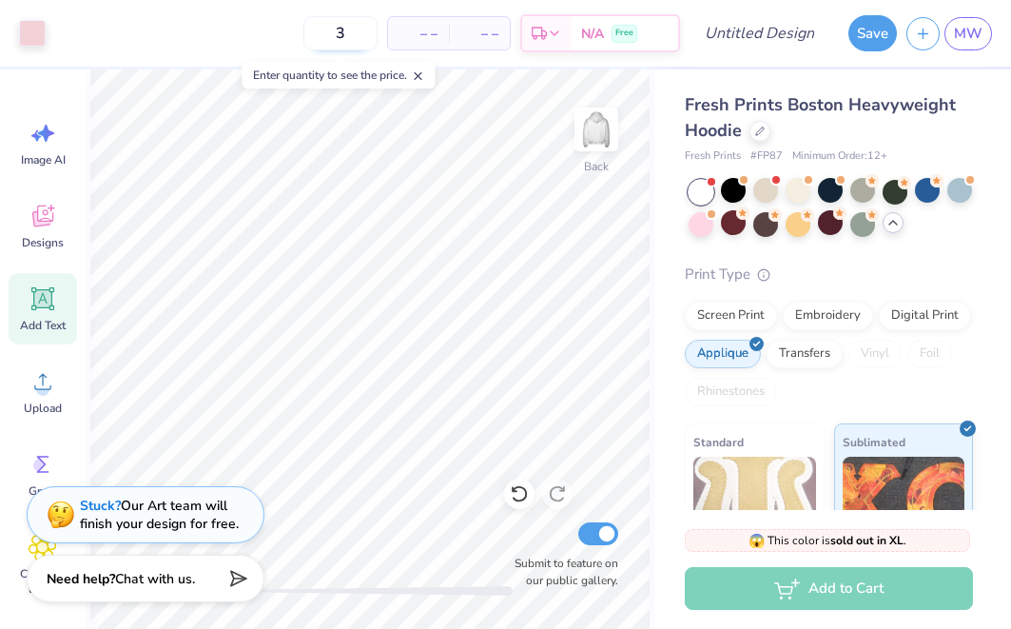
type input "30"
